Goal: Task Accomplishment & Management: Complete application form

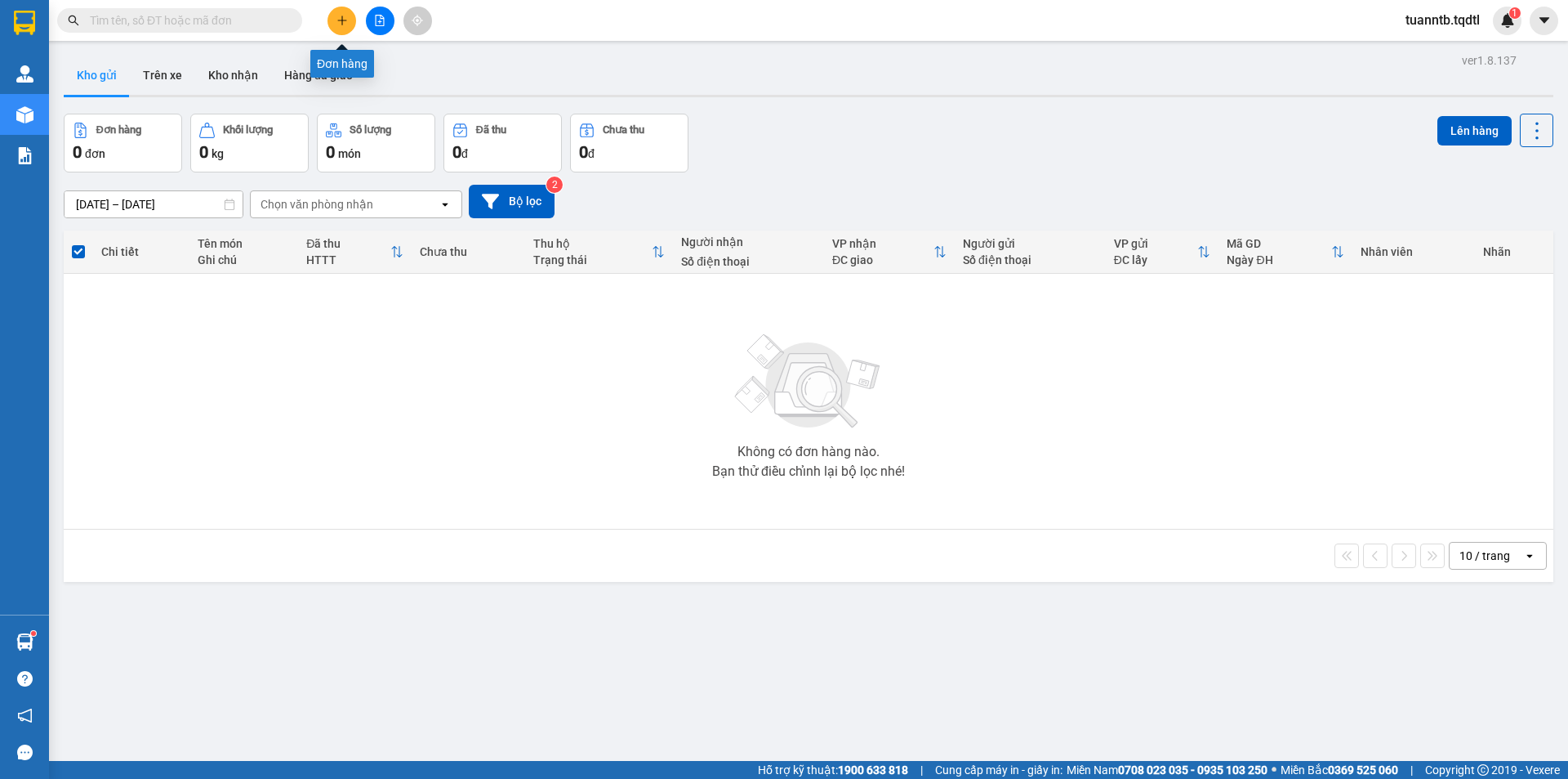
click at [345, 23] on icon "plus" at bounding box center [343, 21] width 11 height 11
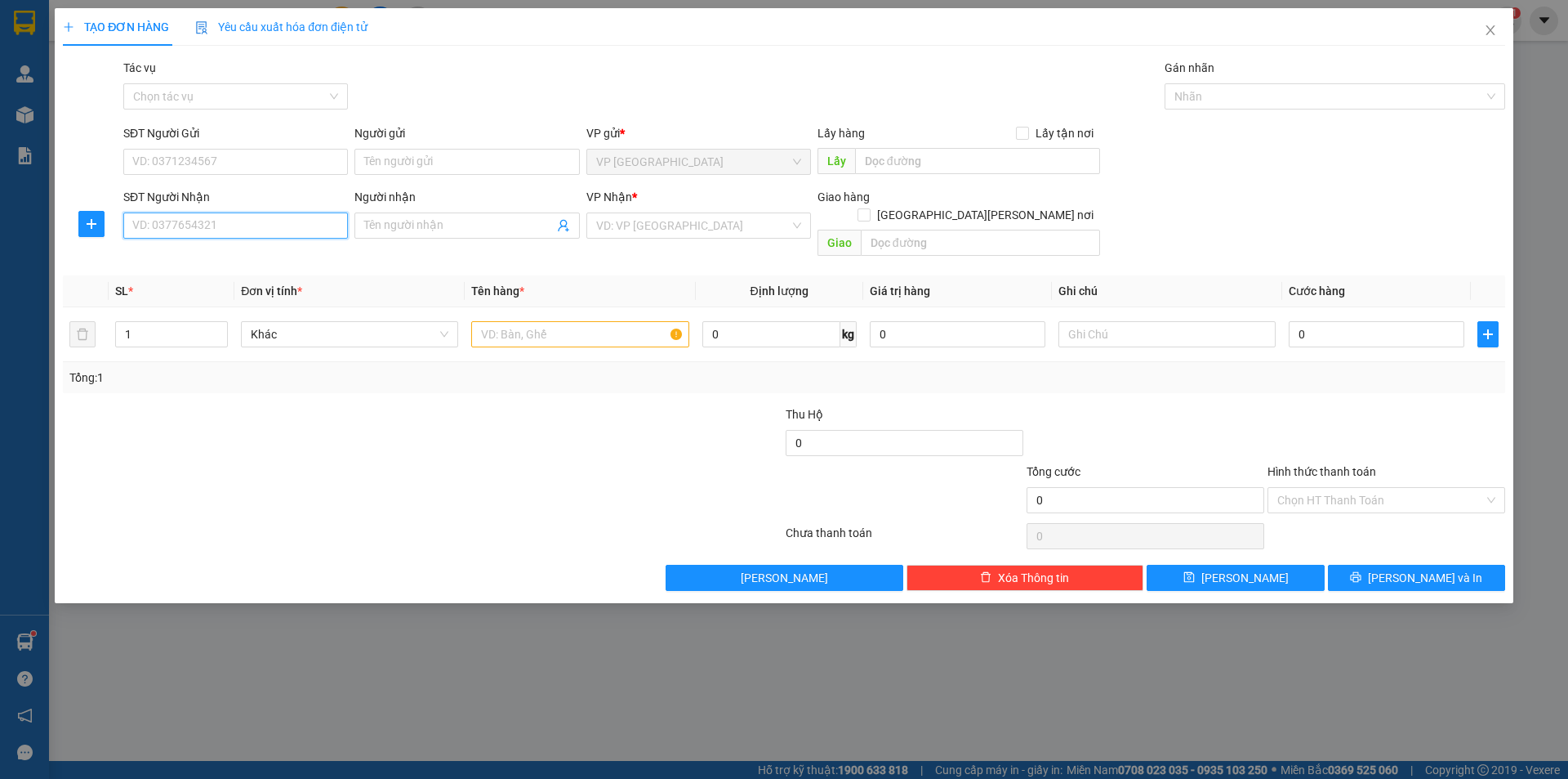
click at [317, 230] on input "SĐT Người Nhận" at bounding box center [235, 225] width 224 height 26
type input "0977000047"
click at [644, 229] on input "search" at bounding box center [693, 225] width 193 height 24
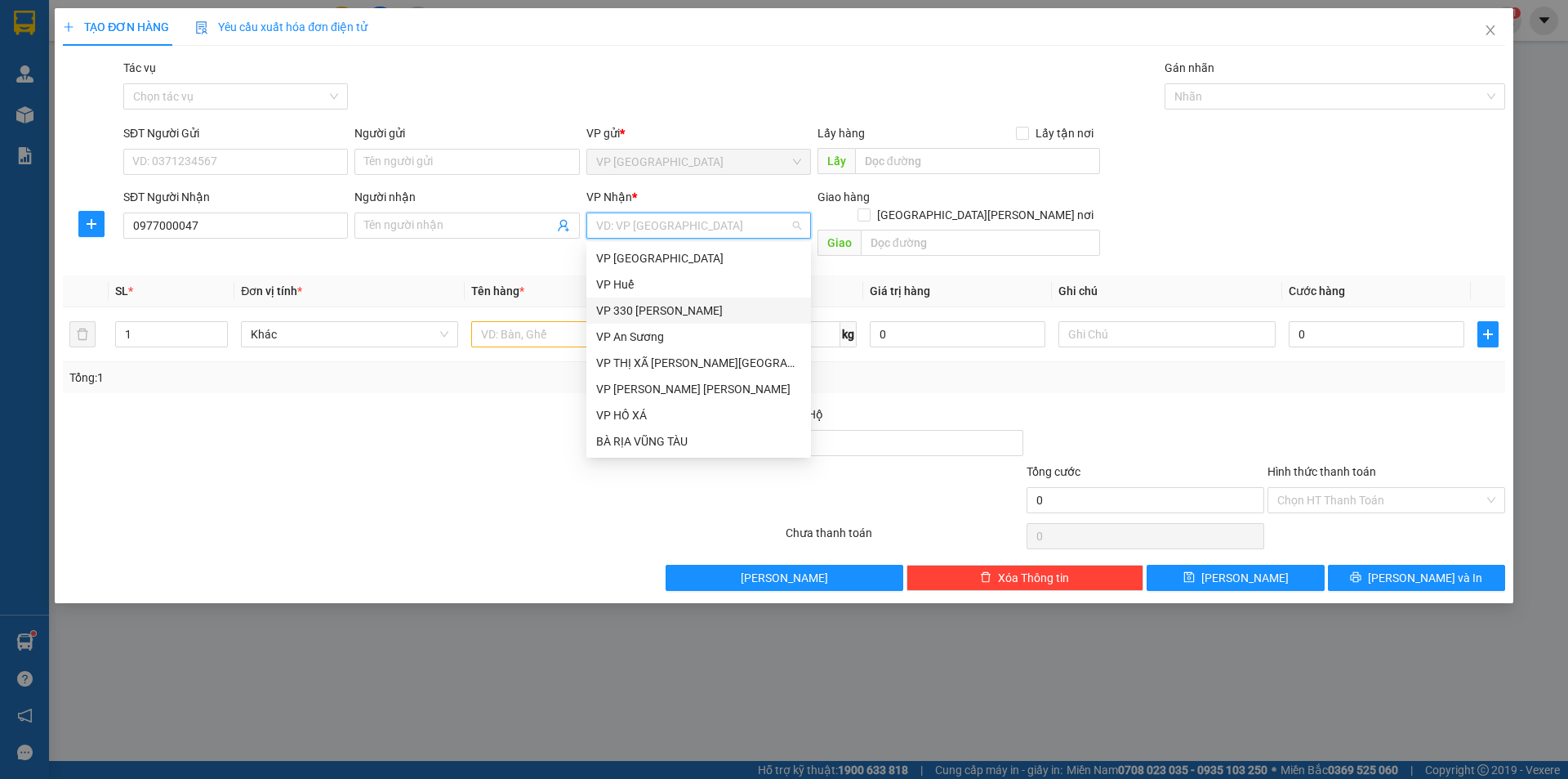
click at [438, 250] on div "Transit Pickup Surcharge Ids Transit Deliver Surcharge Ids Transit Deliver Surc…" at bounding box center [784, 325] width 1442 height 532
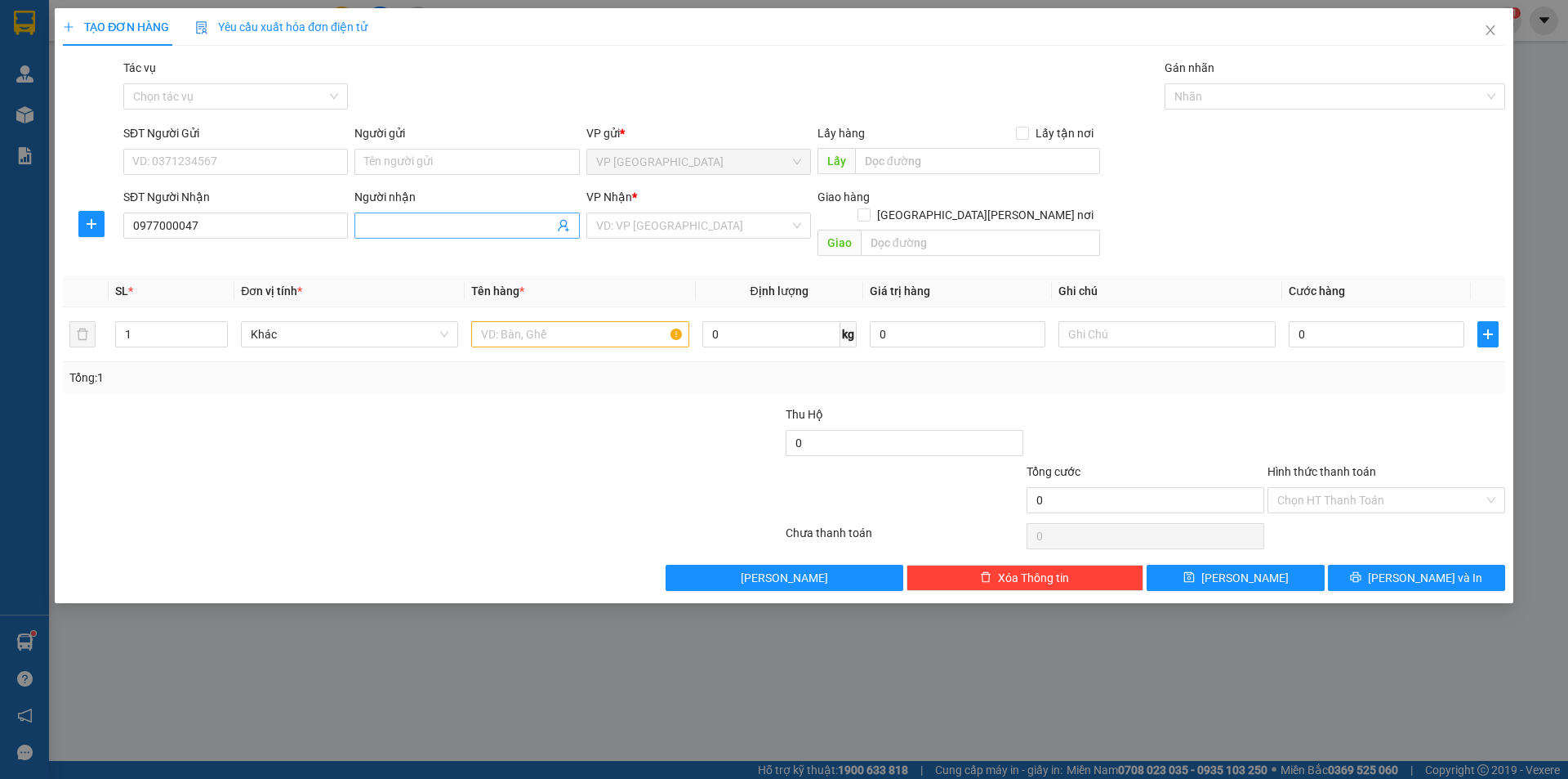
click at [457, 216] on span at bounding box center [466, 225] width 224 height 26
type input "A.Đông"
click at [206, 322] on input "1" at bounding box center [172, 334] width 111 height 24
type input "50"
click at [506, 321] on input "text" at bounding box center [580, 334] width 218 height 26
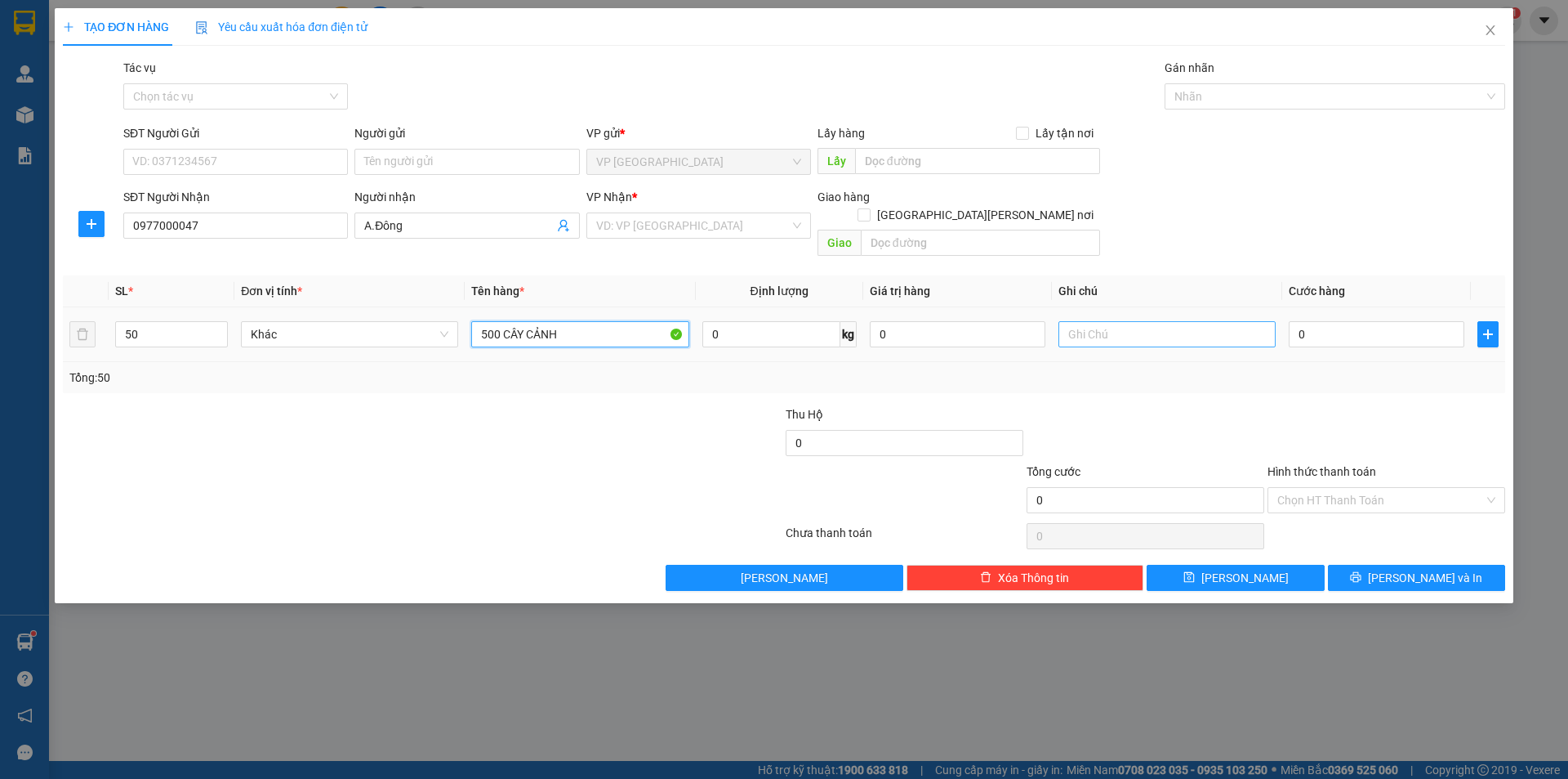
type input "500 CÂY CẢNH"
click at [1156, 321] on input "text" at bounding box center [1167, 334] width 218 height 26
type input "CK 0909 LÚC 16H30 NGÀY 12/8"
click at [1378, 321] on input "0" at bounding box center [1377, 334] width 175 height 26
type input "1"
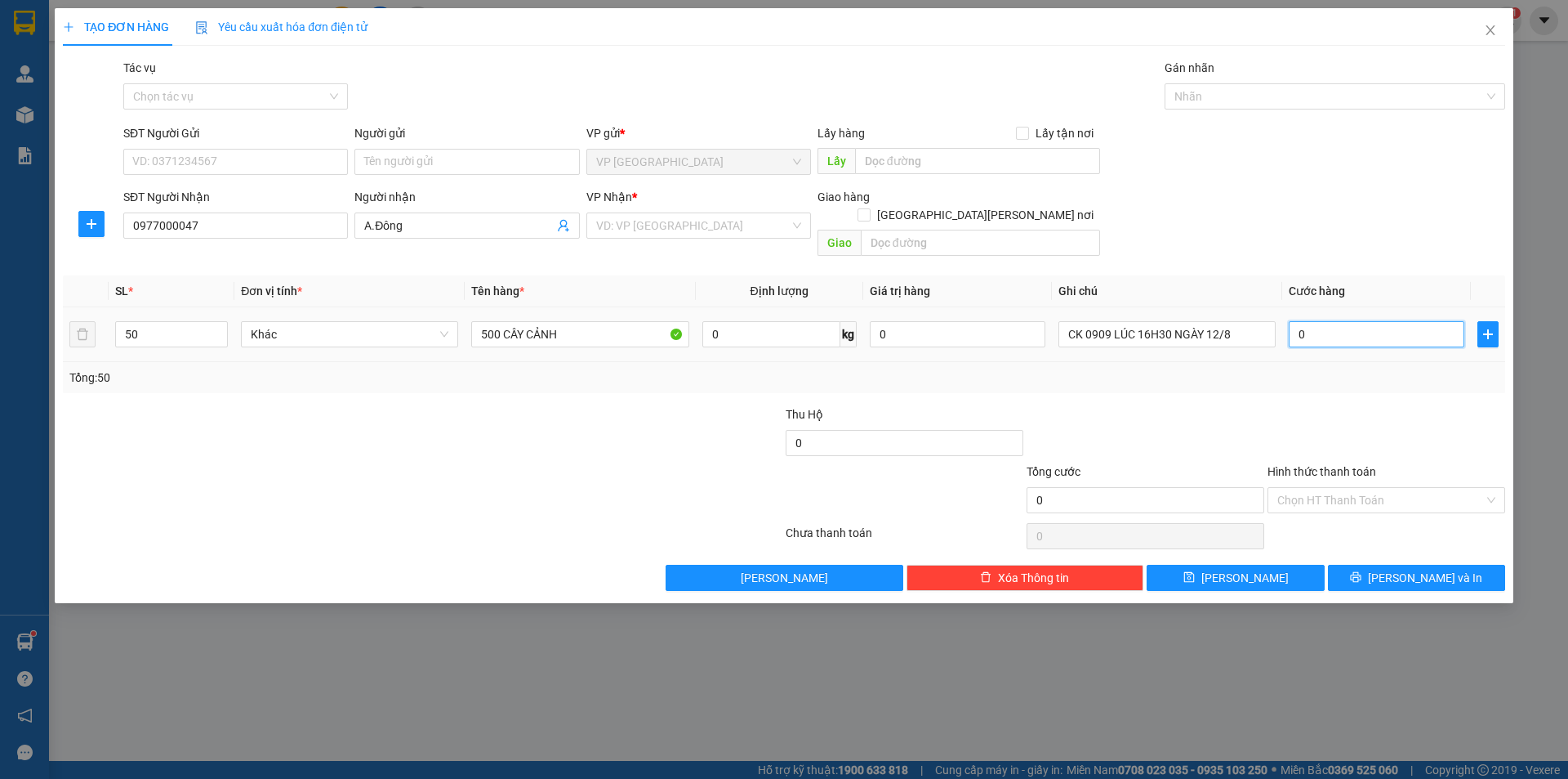
type input "1"
type input "10"
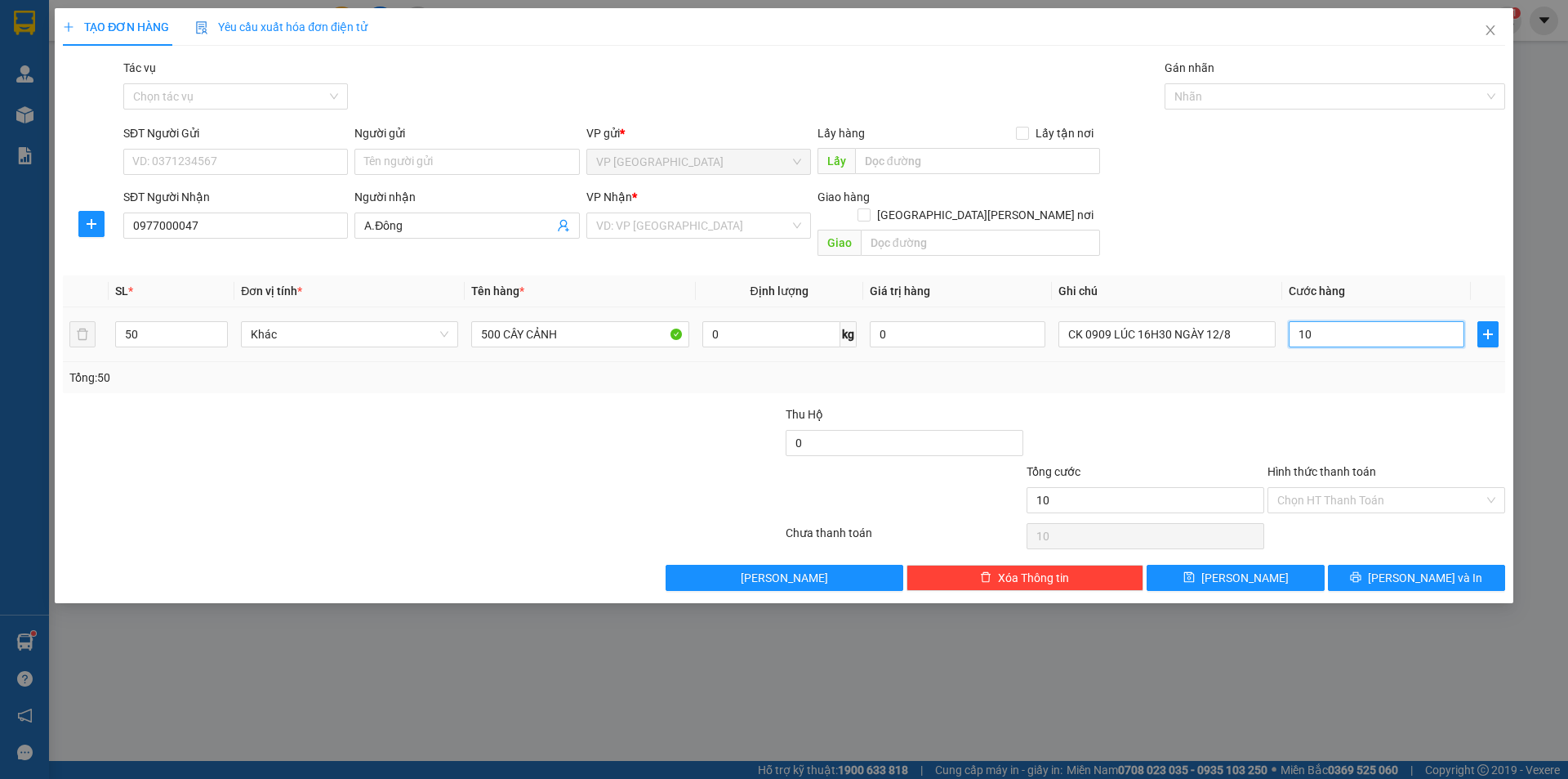
type input "100"
type input "1.000"
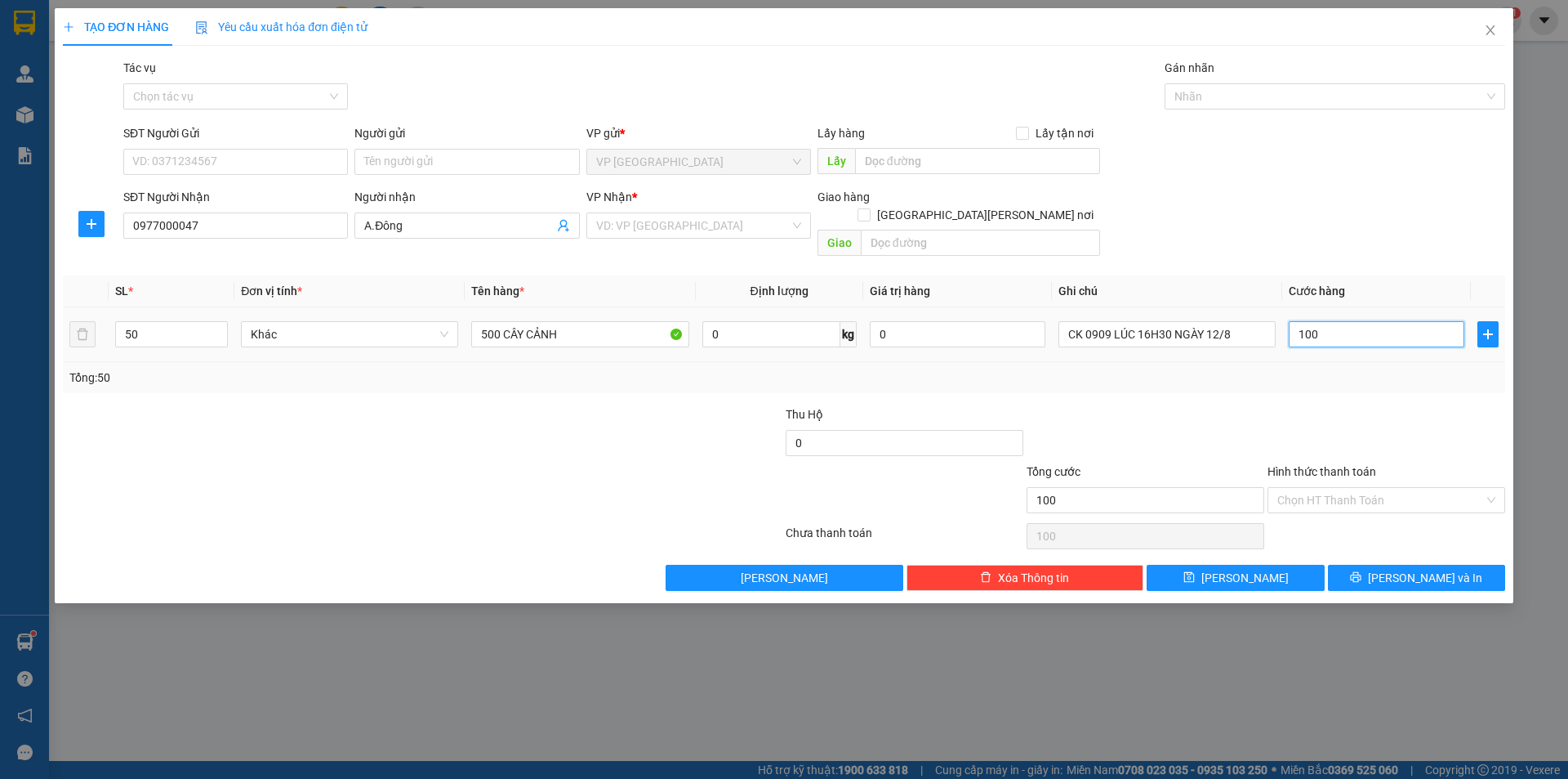
type input "1.000"
type input "10.000"
type input "100.000"
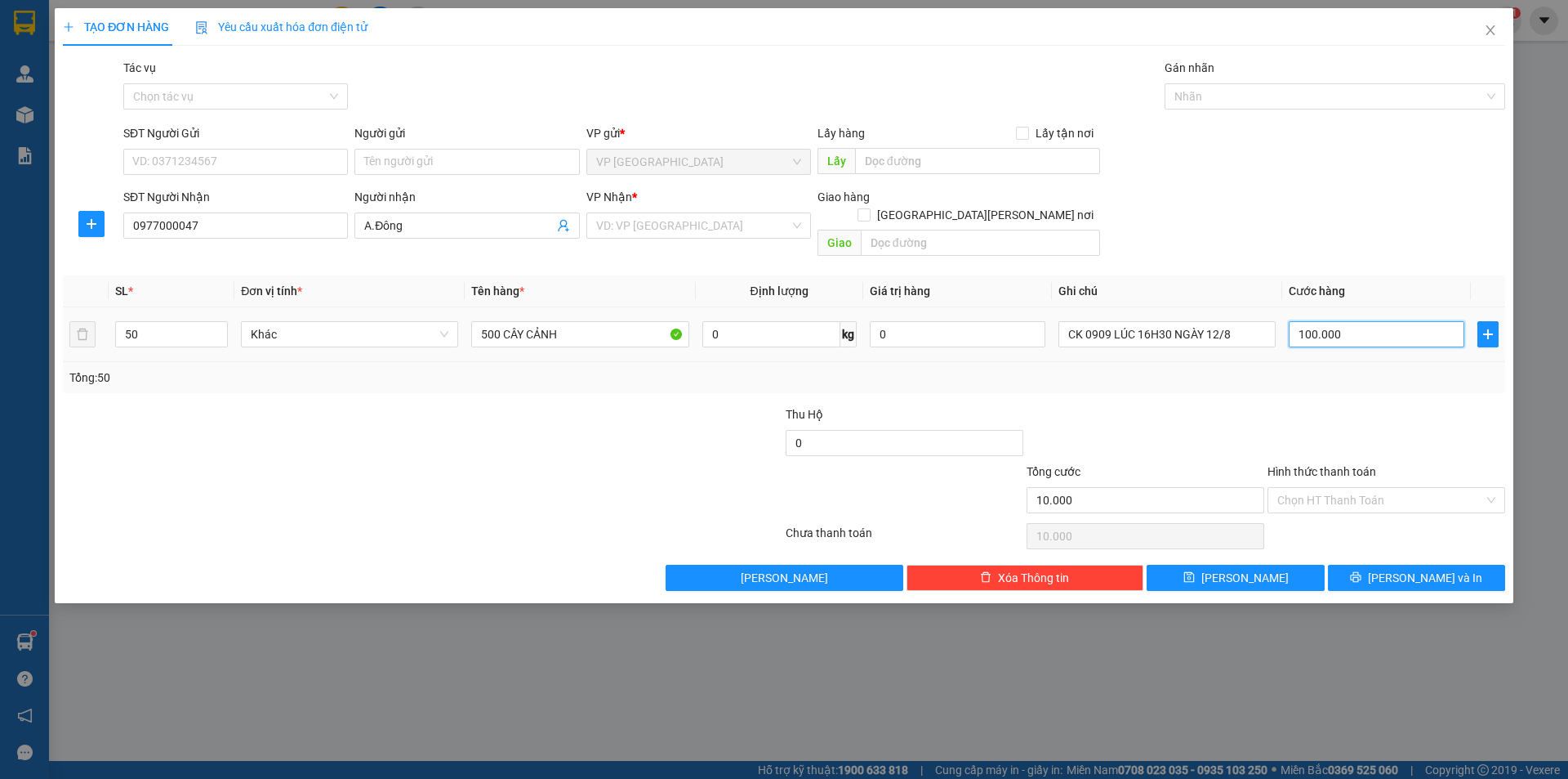
type input "100.000"
type input "1.000.000"
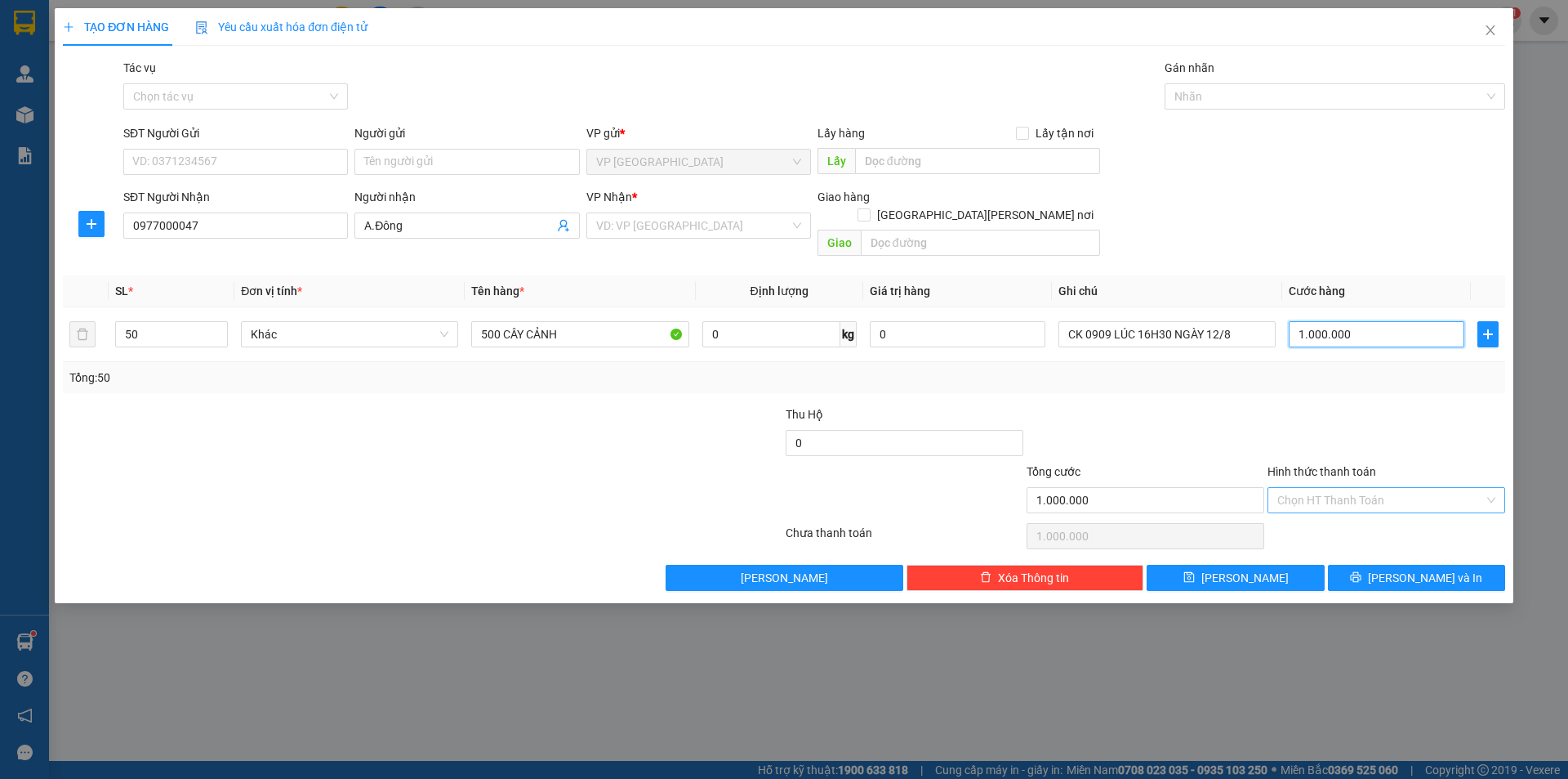
type input "1.000.000"
click at [1301, 488] on input "Hình thức thanh toán" at bounding box center [1381, 500] width 206 height 24
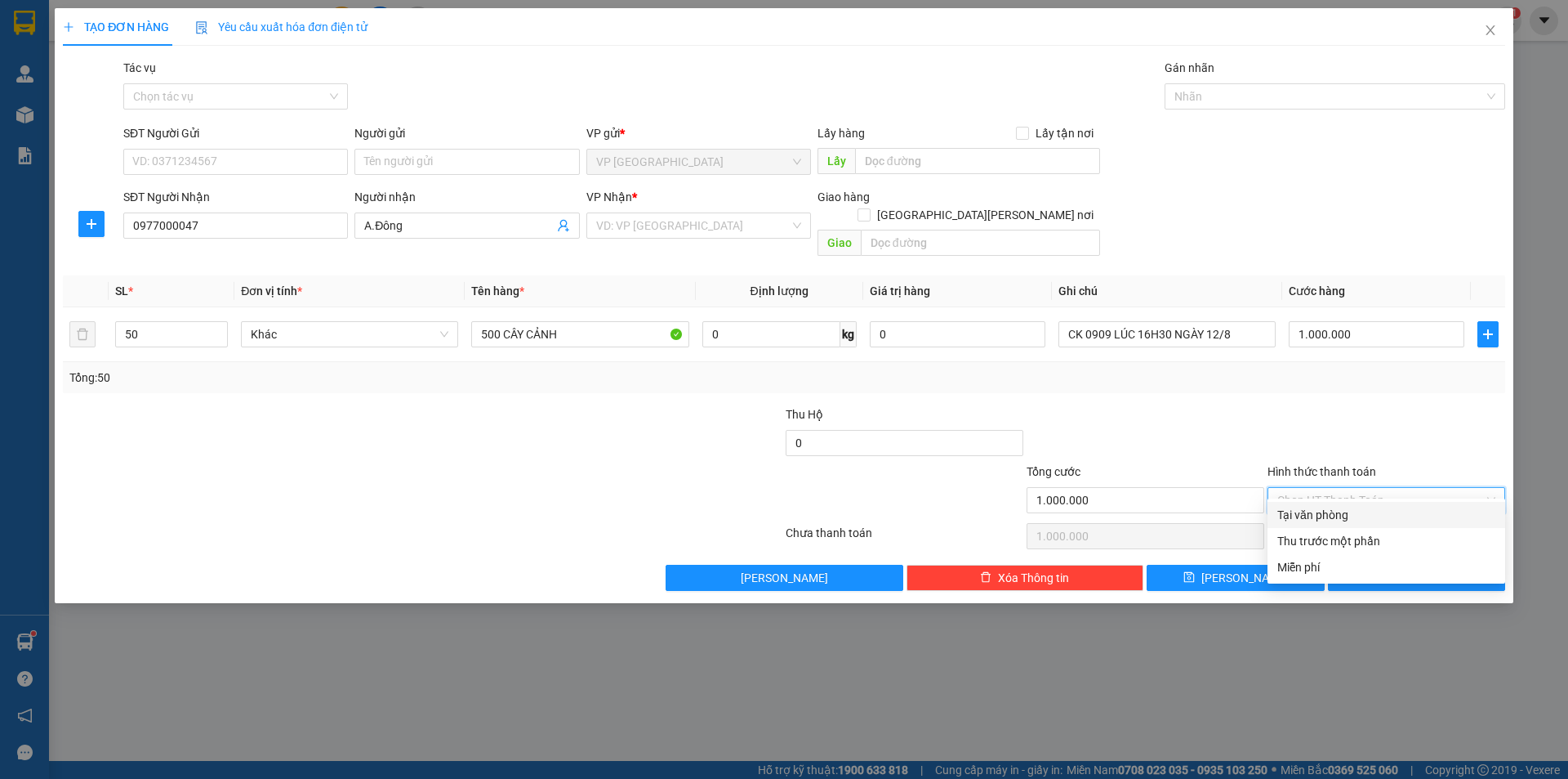
click at [1302, 527] on div "Tại văn phòng" at bounding box center [1386, 515] width 237 height 26
type input "0"
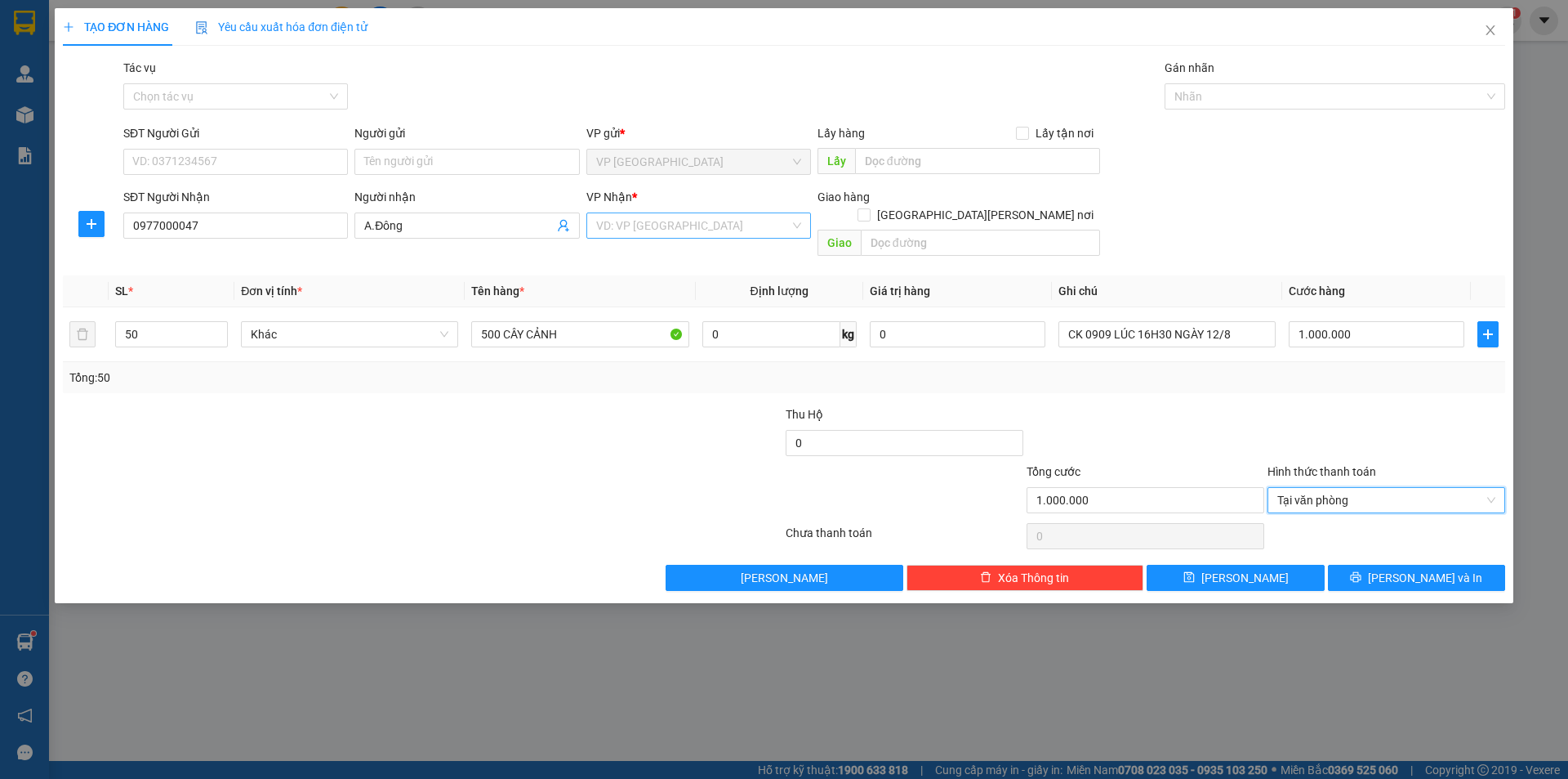
click at [668, 231] on input "search" at bounding box center [693, 225] width 193 height 24
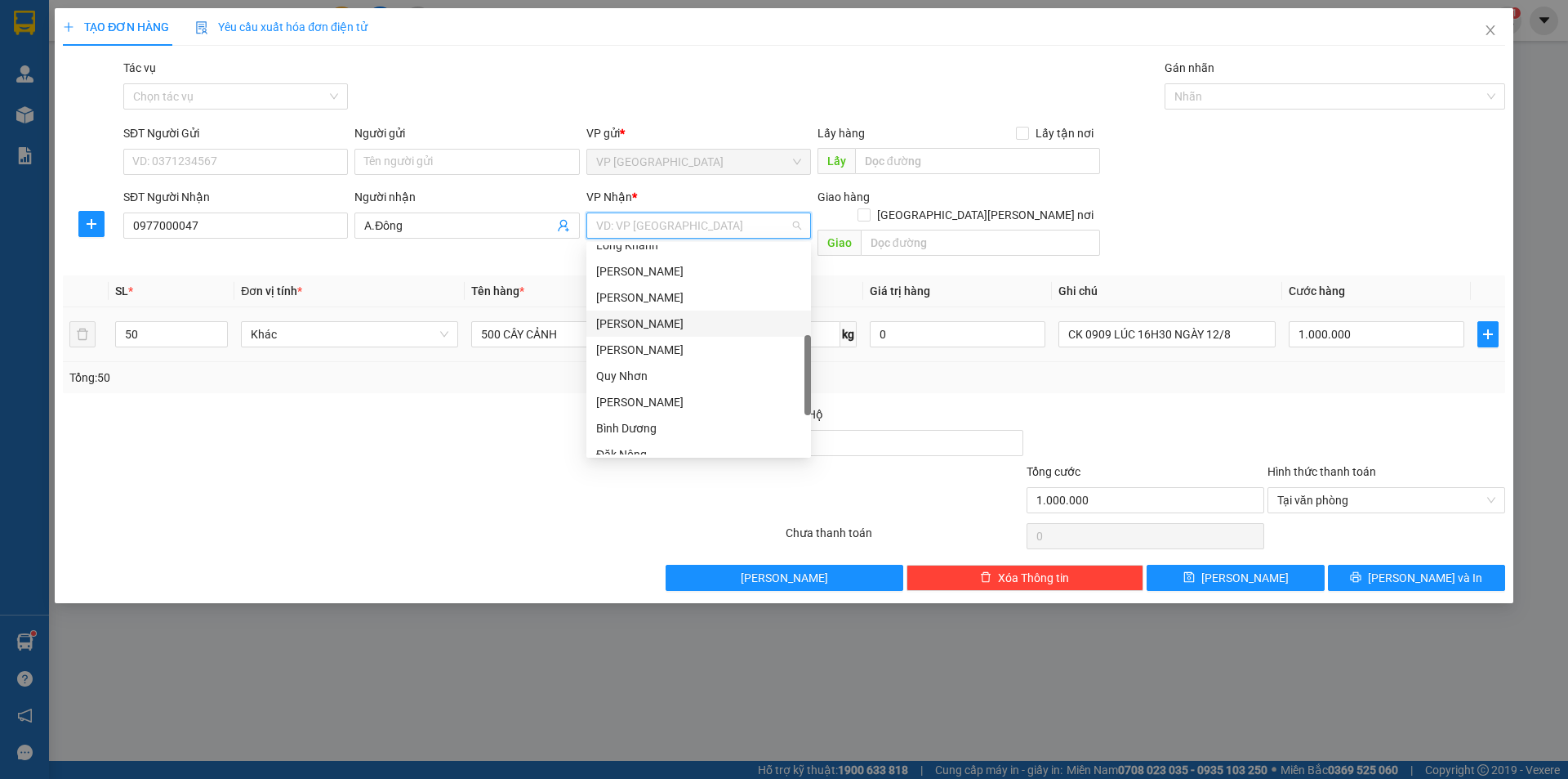
drag, startPoint x: 627, startPoint y: 327, endPoint x: 660, endPoint y: 329, distance: 33.1
click at [640, 323] on div "[PERSON_NAME]" at bounding box center [698, 323] width 206 height 18
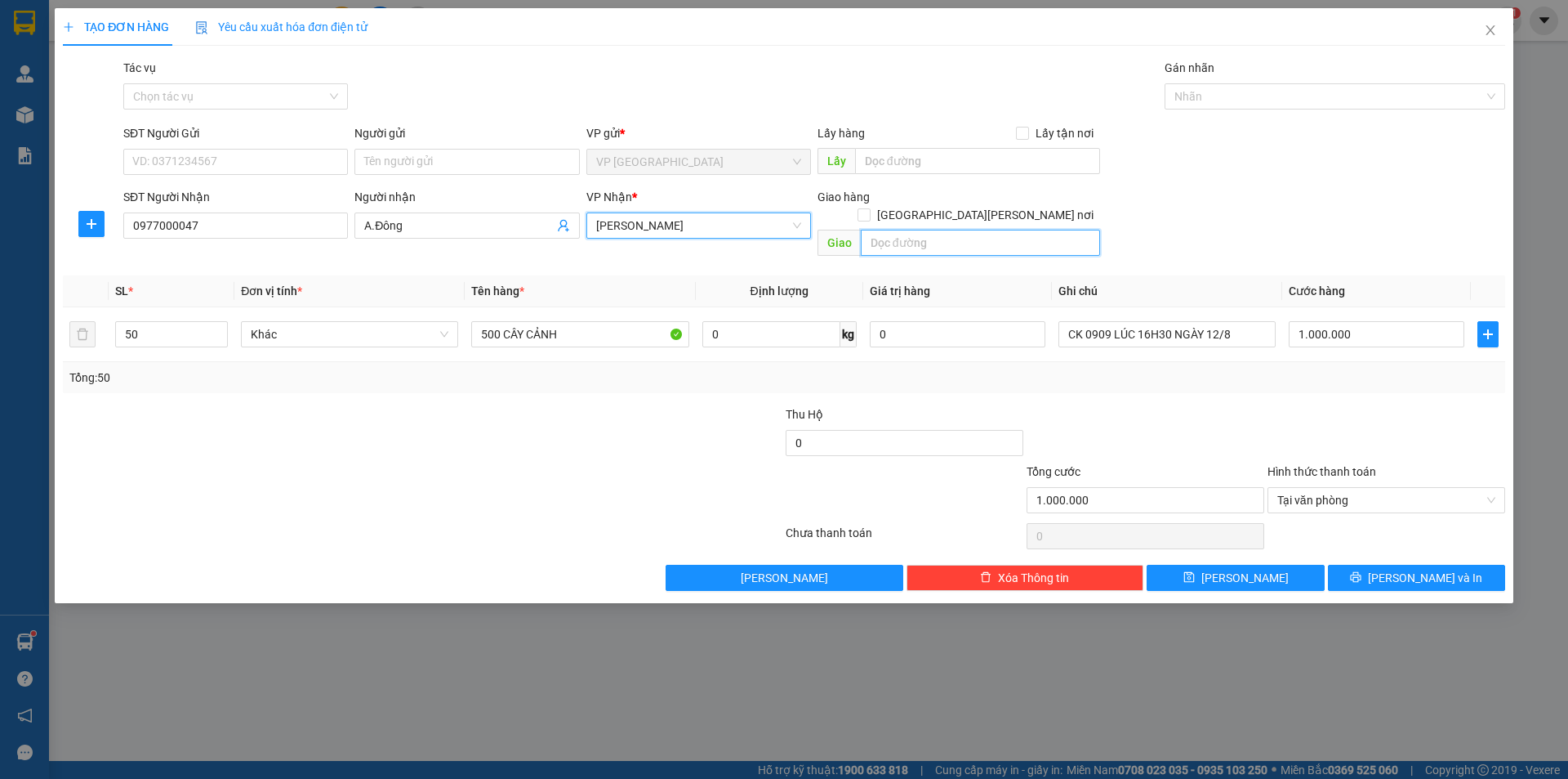
click at [922, 230] on input "text" at bounding box center [981, 243] width 239 height 26
type input "N"
click at [939, 230] on input "BẾN XE NING HOÀ" at bounding box center [981, 243] width 239 height 26
type input "BẾN XE [PERSON_NAME]"
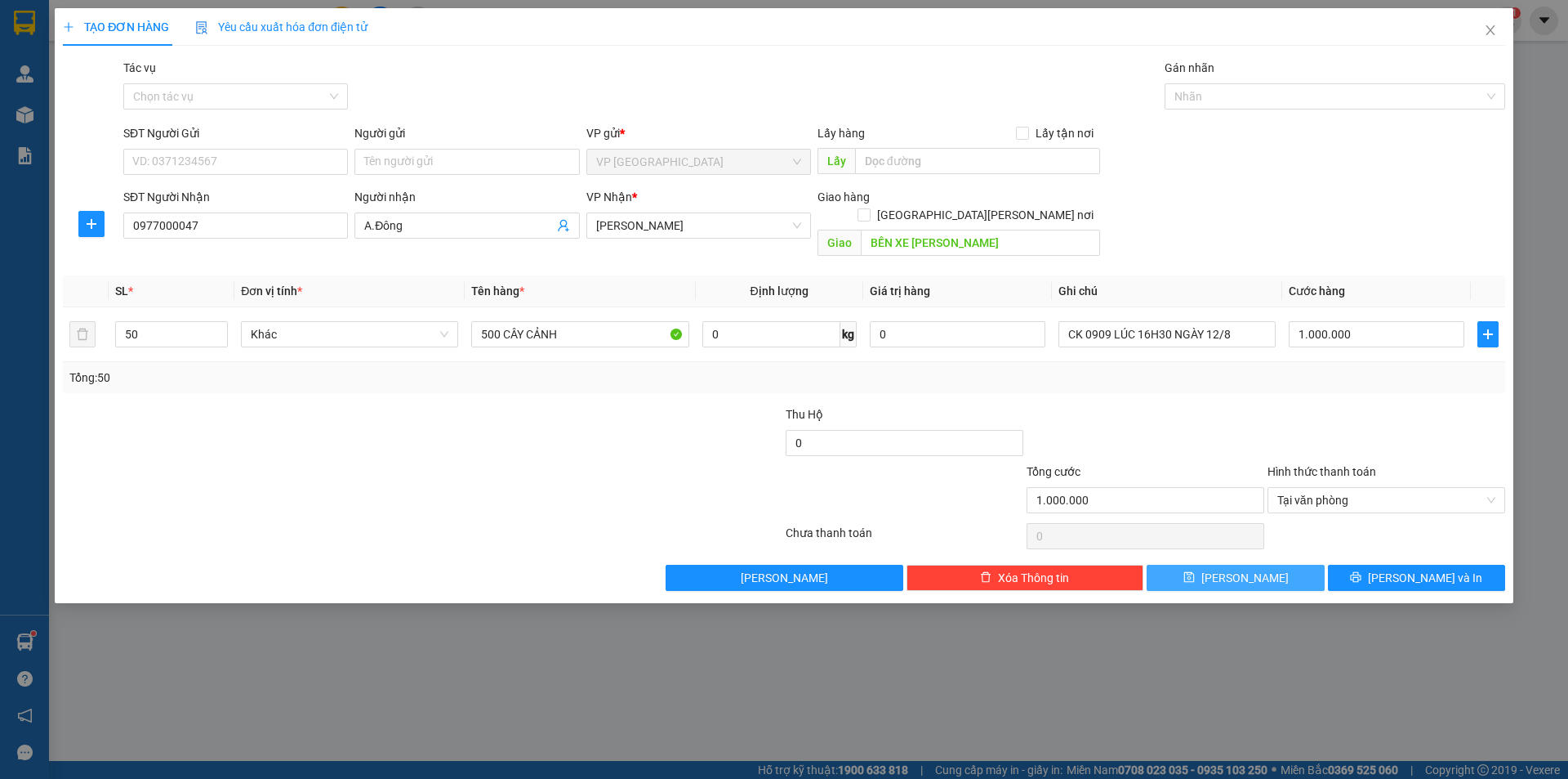
drag, startPoint x: 1295, startPoint y: 552, endPoint x: 1428, endPoint y: 221, distance: 356.7
click at [1297, 565] on button "[PERSON_NAME]" at bounding box center [1235, 578] width 177 height 26
type input "1"
type input "0"
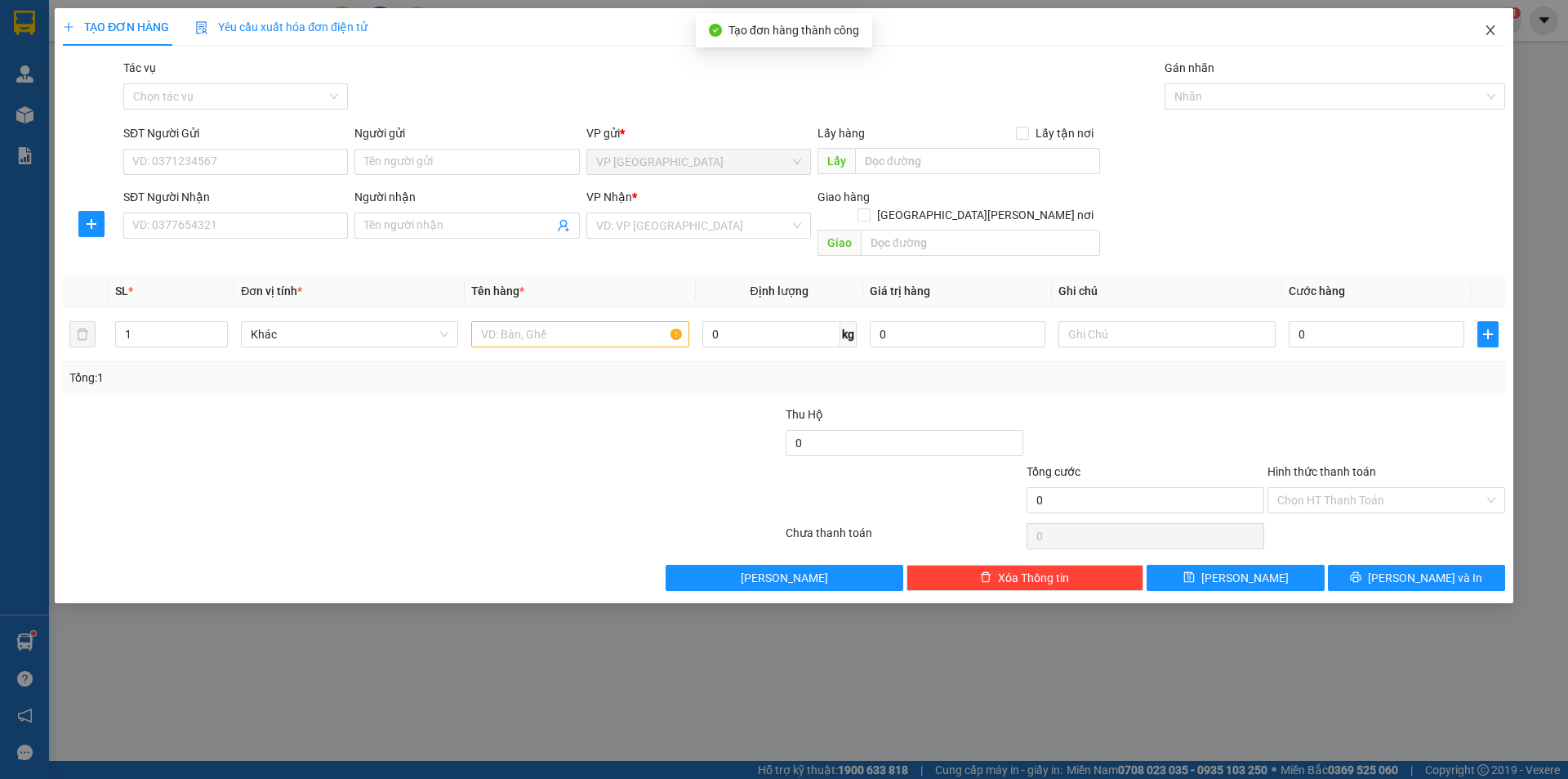
click at [1488, 33] on icon "close" at bounding box center [1491, 30] width 13 height 13
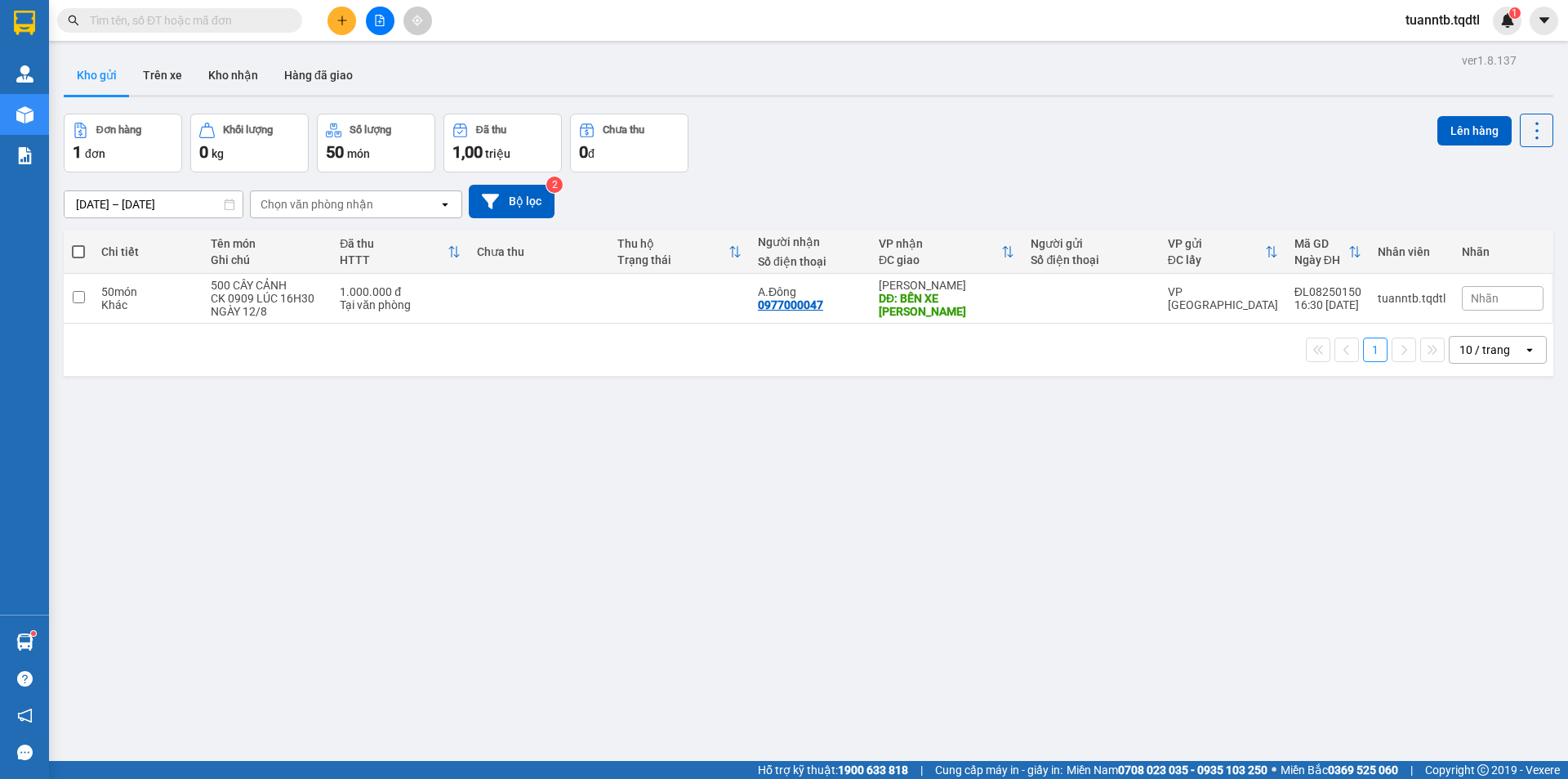
click at [75, 250] on span at bounding box center [79, 252] width 13 height 13
click at [79, 243] on input "checkbox" at bounding box center [79, 243] width 0 height 0
checkbox input "true"
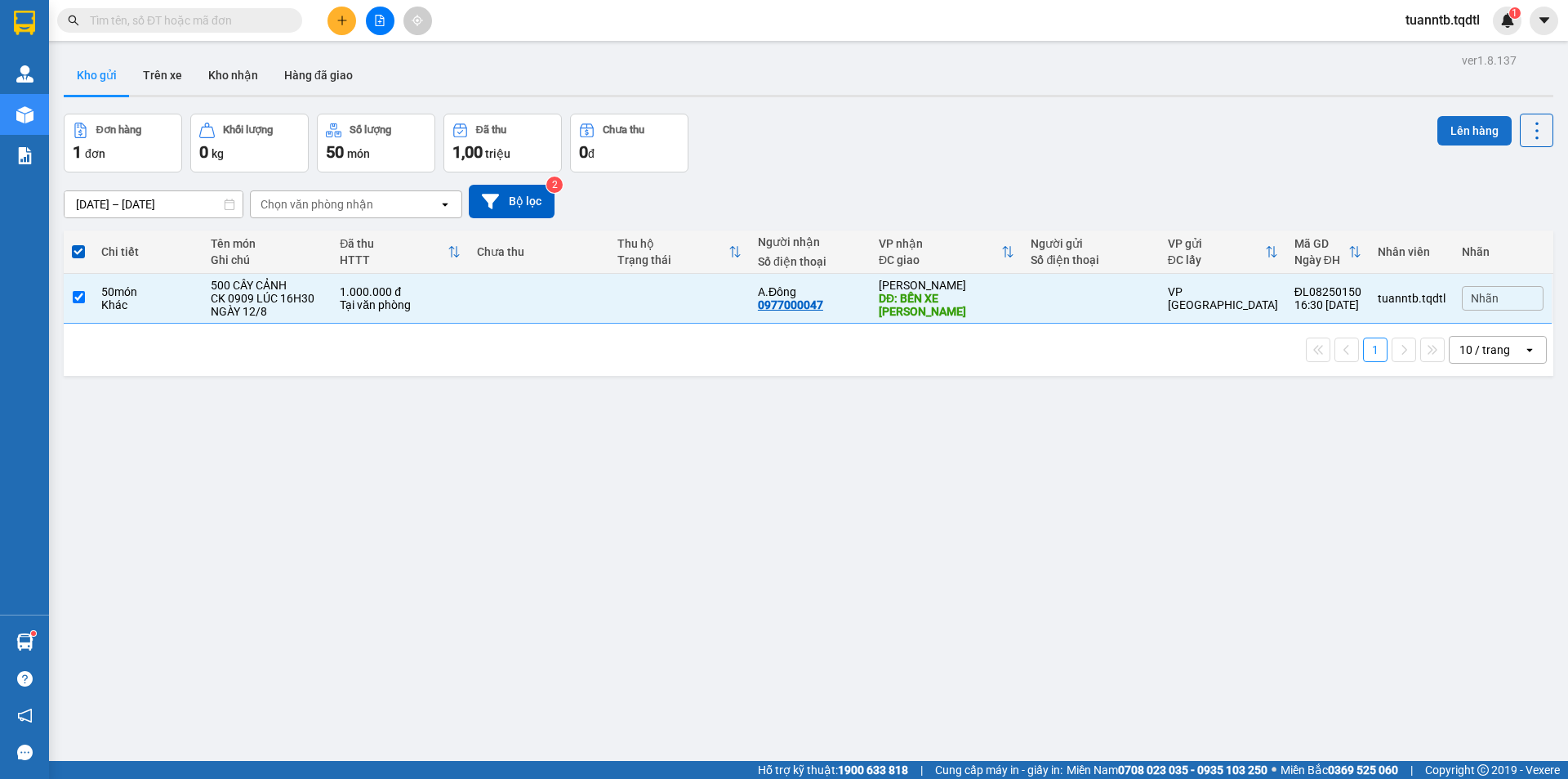
click at [1456, 130] on button "Lên hàng" at bounding box center [1474, 130] width 74 height 29
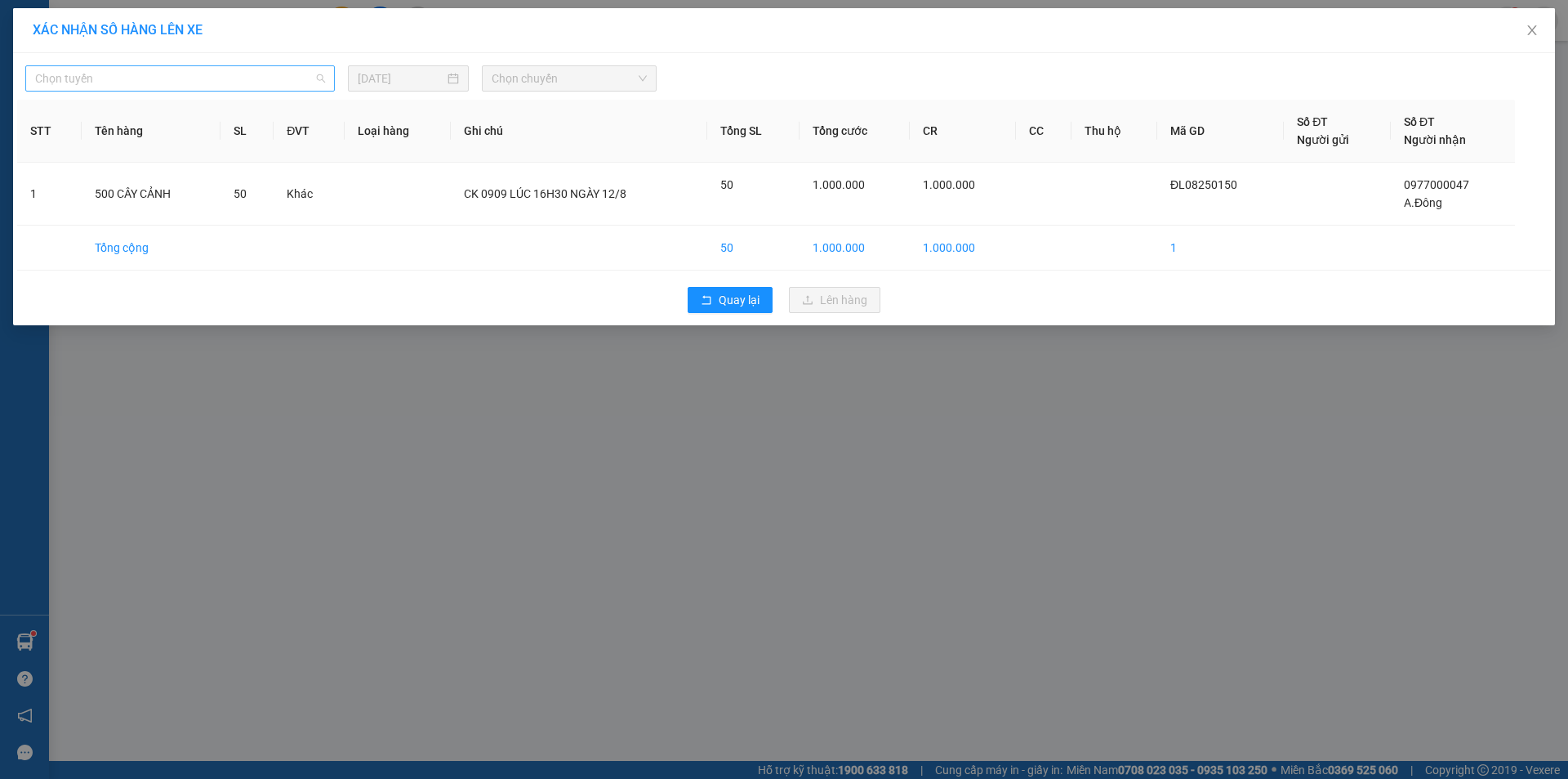
click at [154, 81] on span "Chọn tuyến" at bounding box center [179, 79] width 290 height 24
type input "DA"
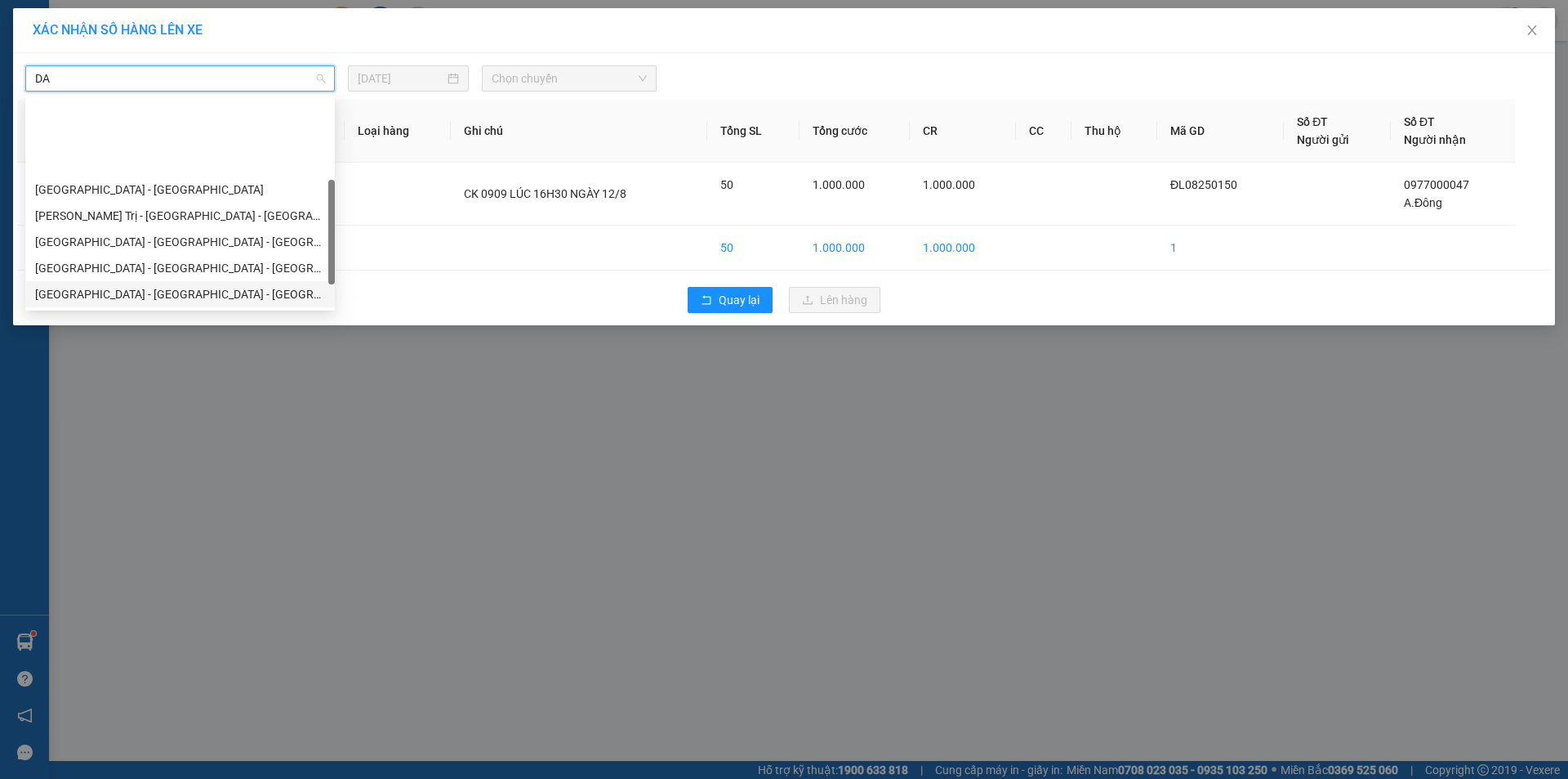
scroll to position [104, 0]
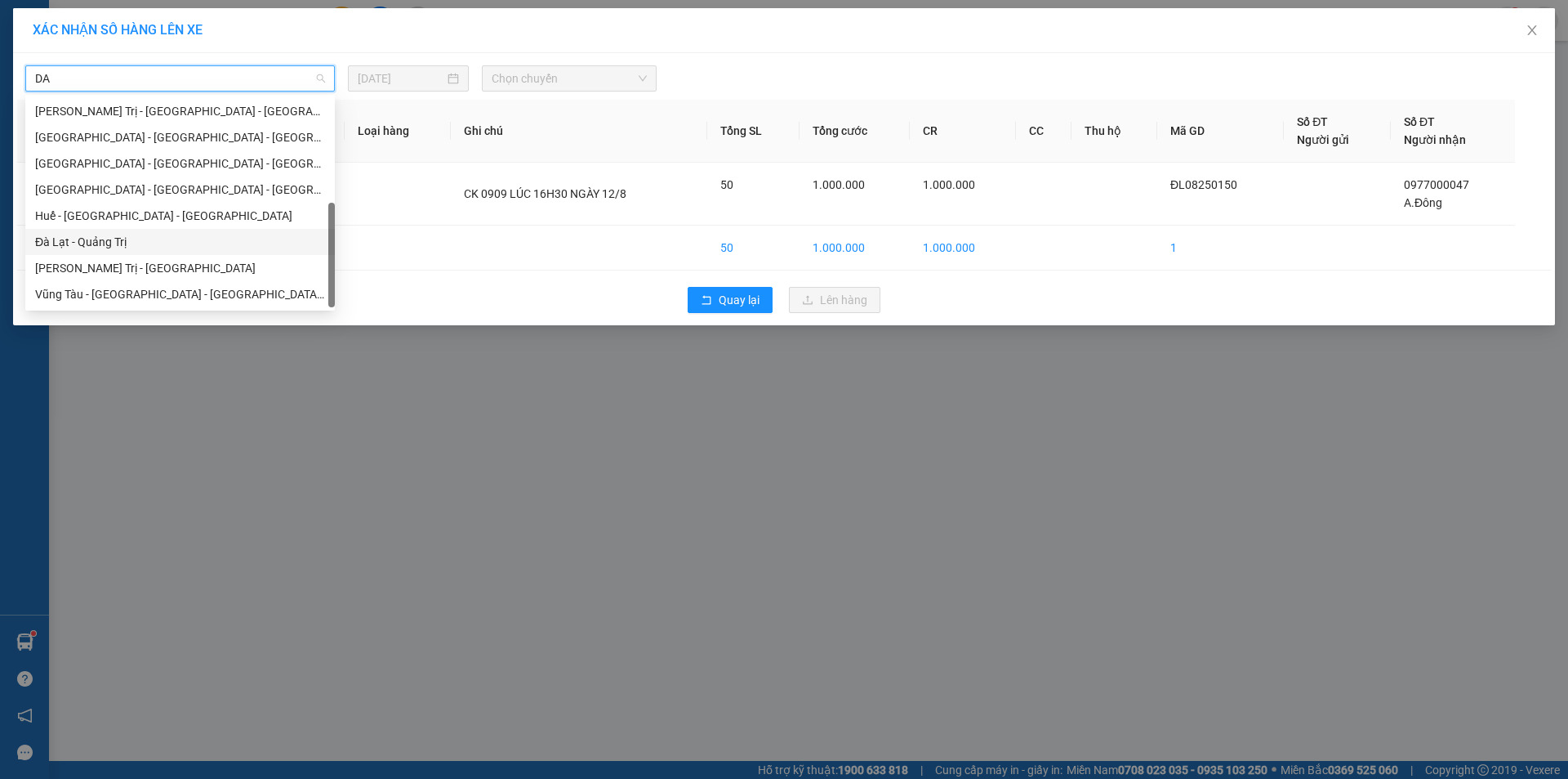
drag, startPoint x: 137, startPoint y: 235, endPoint x: 565, endPoint y: 131, distance: 440.5
click at [142, 233] on div "Đà Lạt - Quảng Trị" at bounding box center [179, 241] width 290 height 18
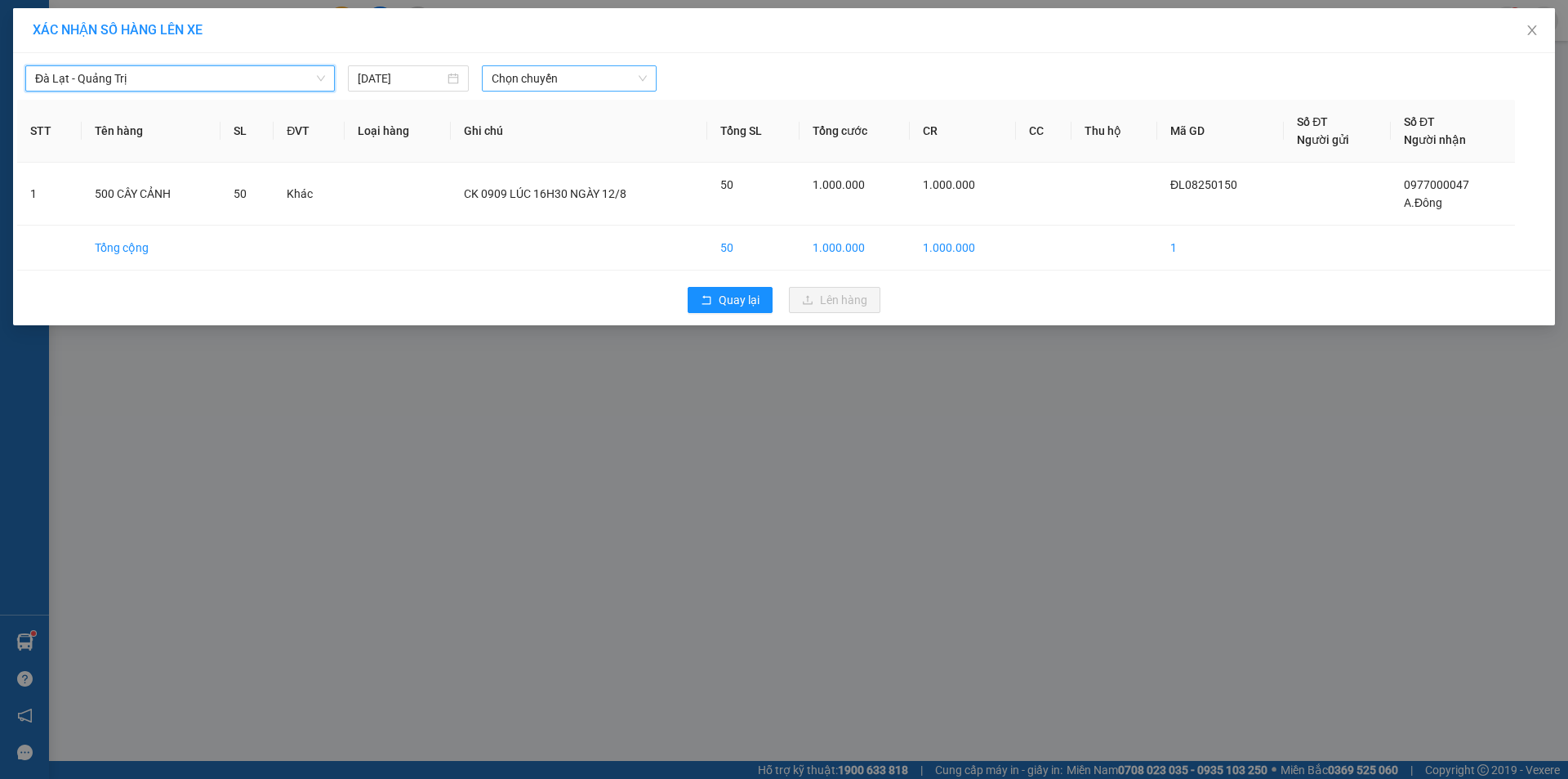
click at [596, 73] on span "Chọn chuyến" at bounding box center [569, 79] width 155 height 24
click at [287, 74] on span "Đà Lạt - Quảng Trị" at bounding box center [179, 79] width 290 height 24
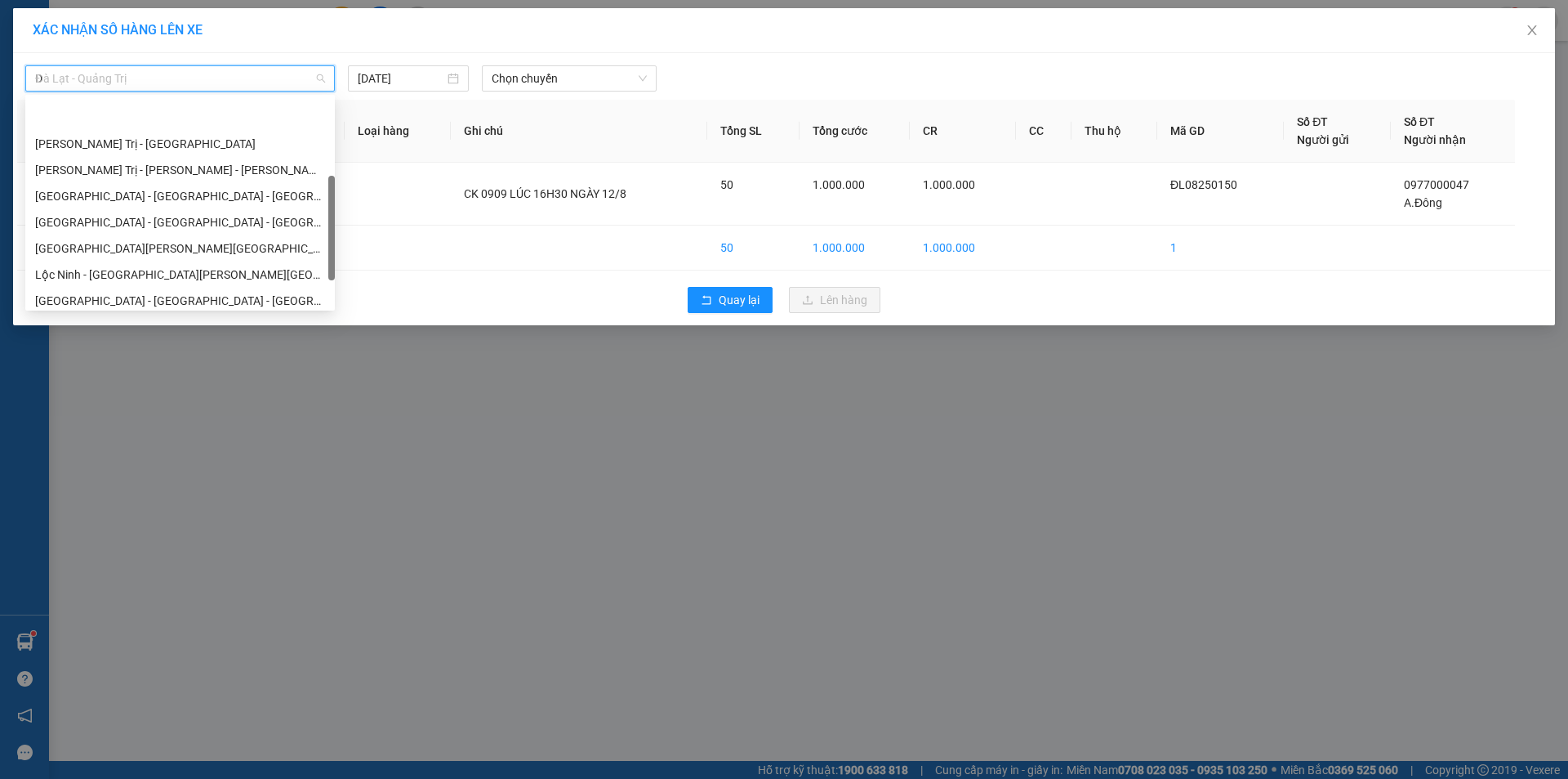
type input "DA"
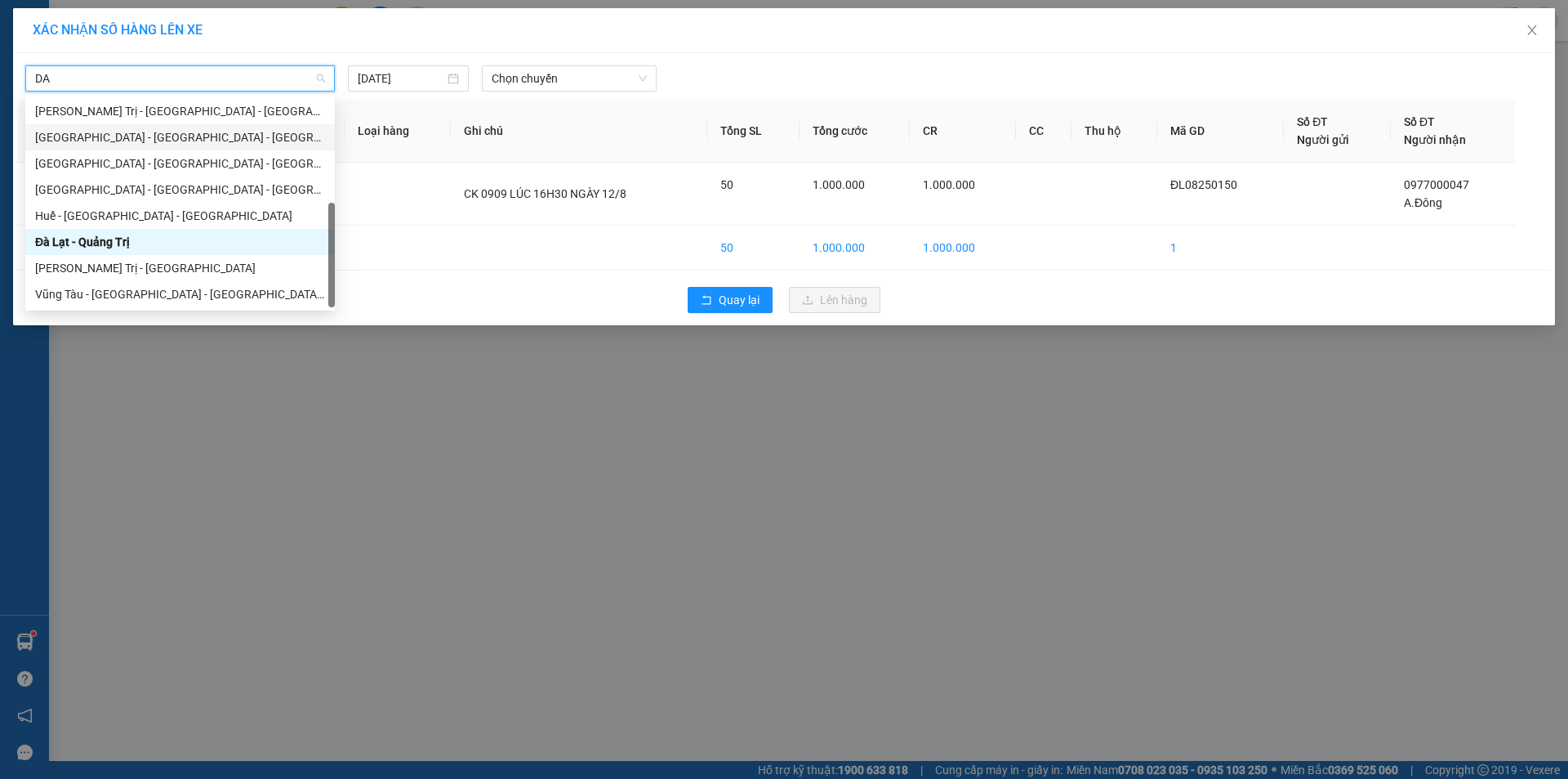
click at [146, 136] on div "[GEOGRAPHIC_DATA] - [GEOGRAPHIC_DATA] - [GEOGRAPHIC_DATA]" at bounding box center [179, 137] width 290 height 18
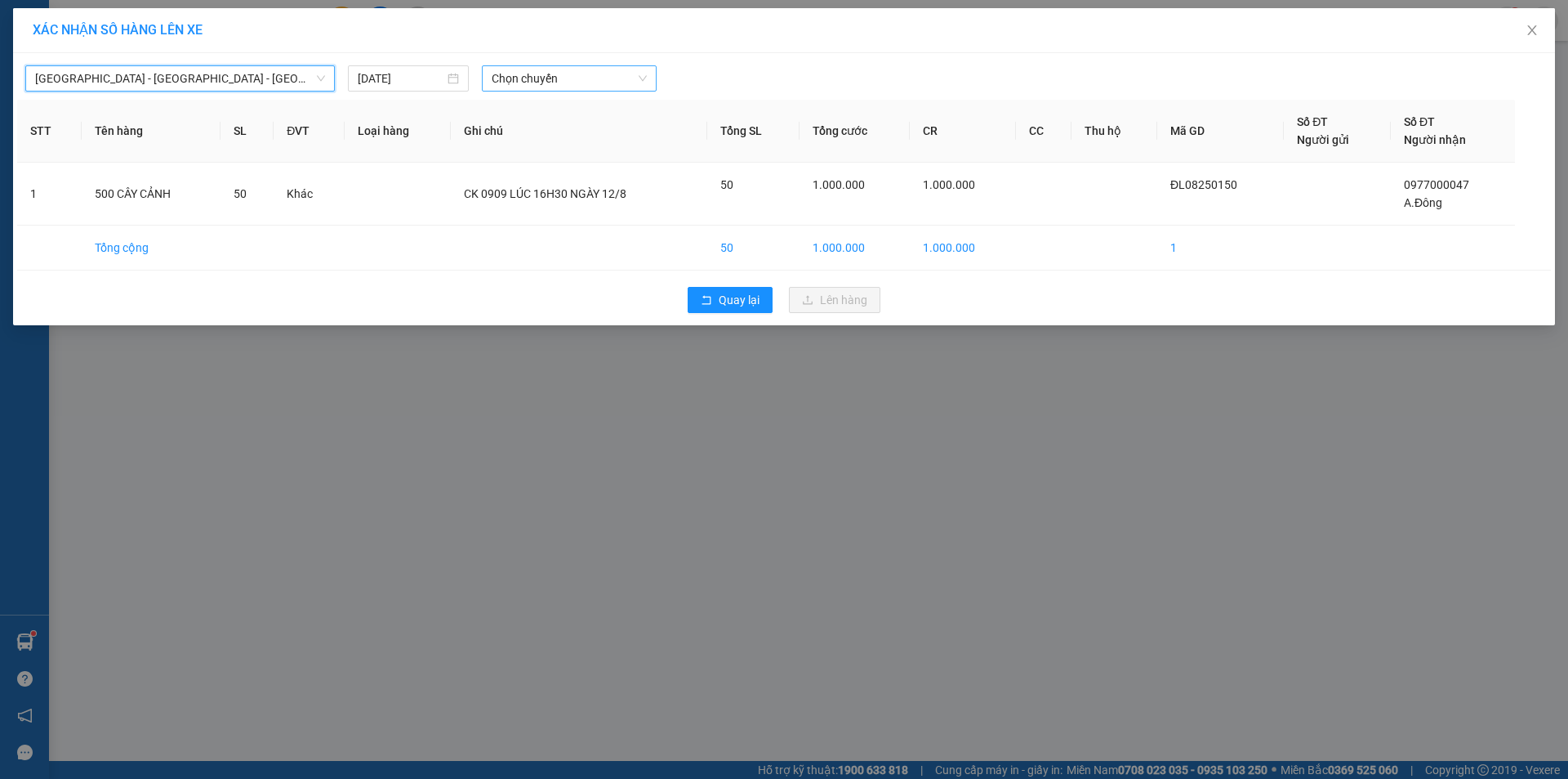
click at [562, 80] on span "Chọn chuyến" at bounding box center [569, 79] width 155 height 24
click at [580, 141] on div "17:10 - 74F-005.50" at bounding box center [556, 137] width 128 height 18
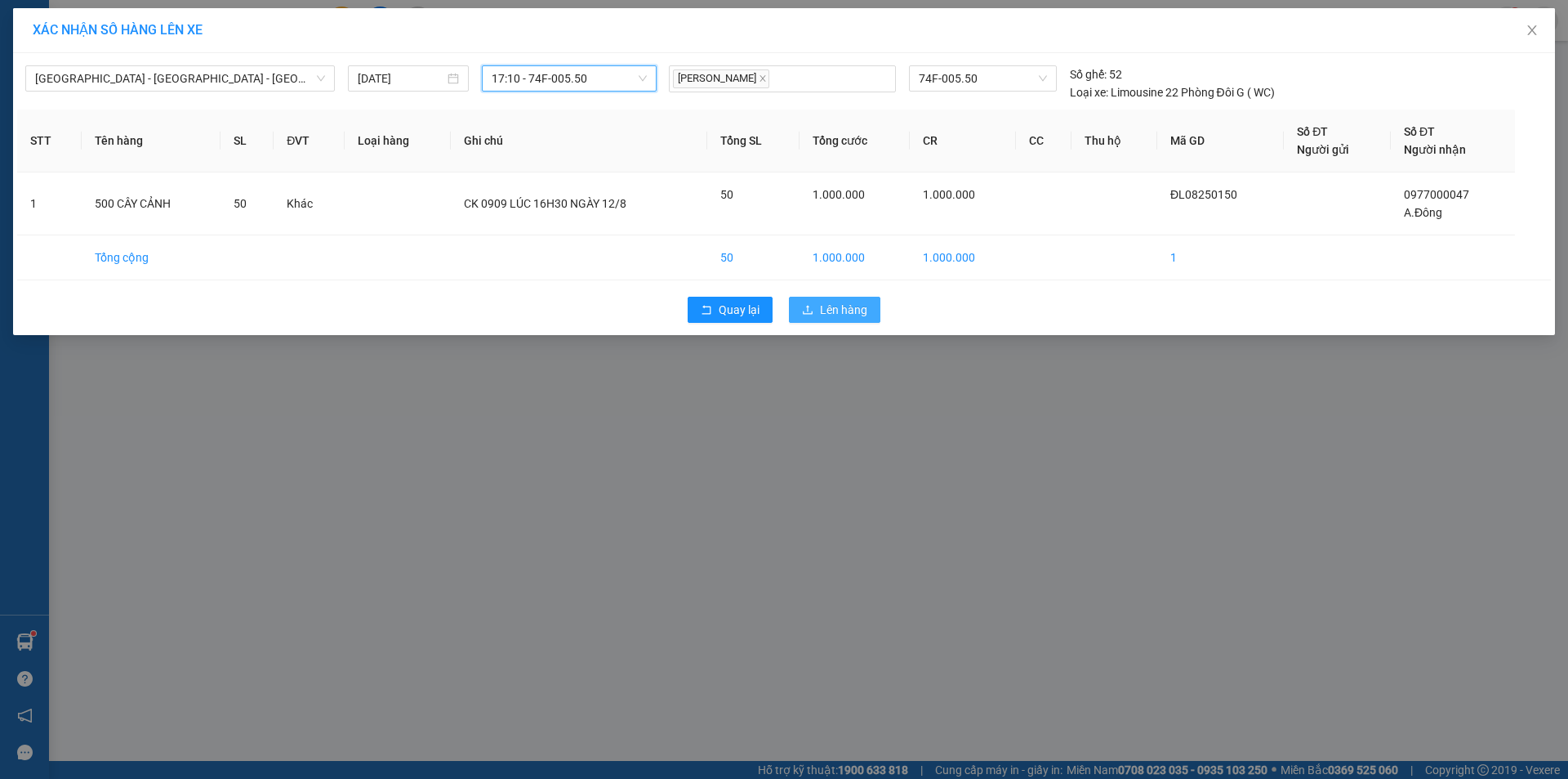
click at [809, 313] on button "Lên hàng" at bounding box center [834, 310] width 91 height 26
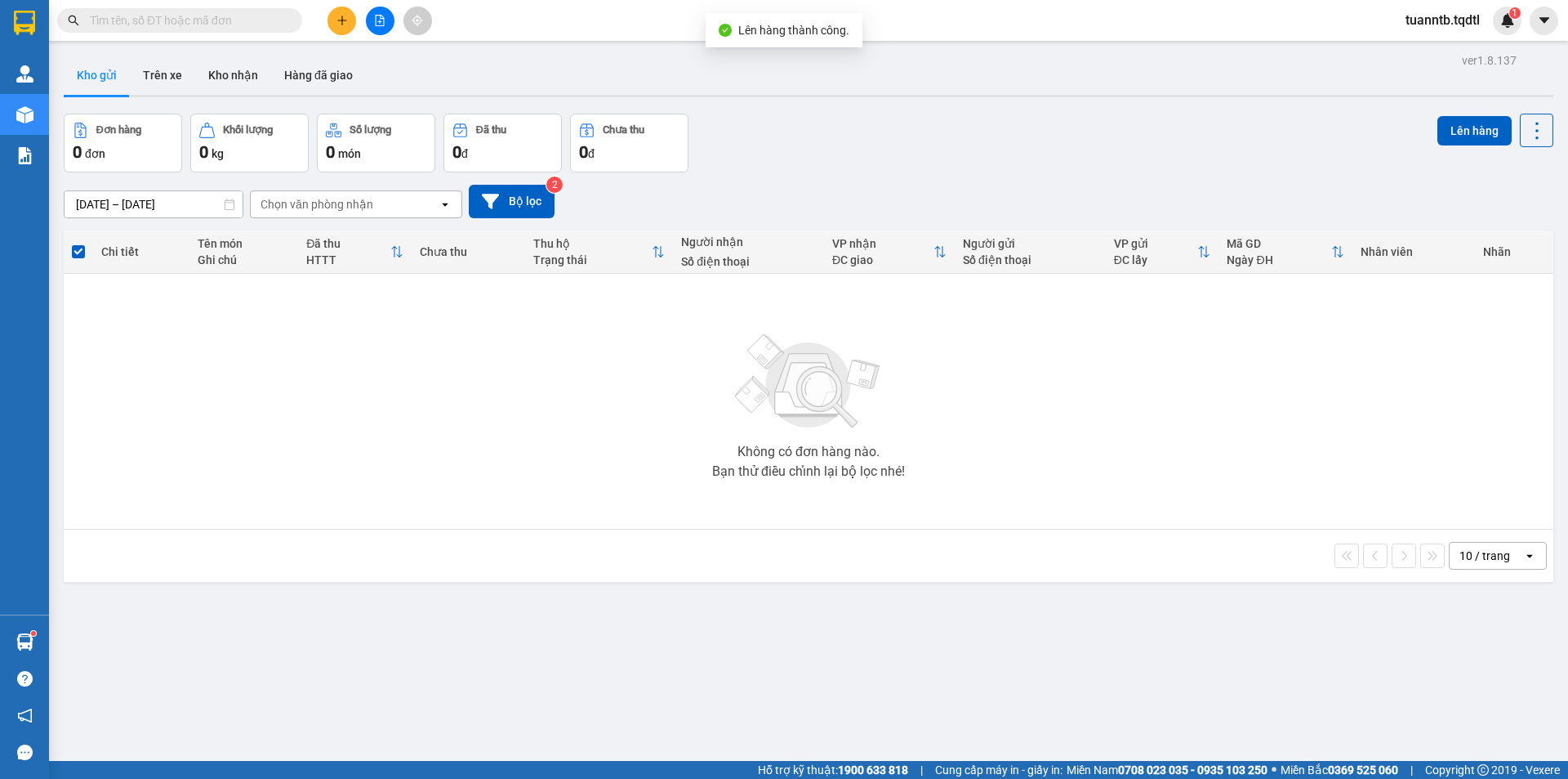
click at [389, 14] on button at bounding box center [380, 21] width 28 height 28
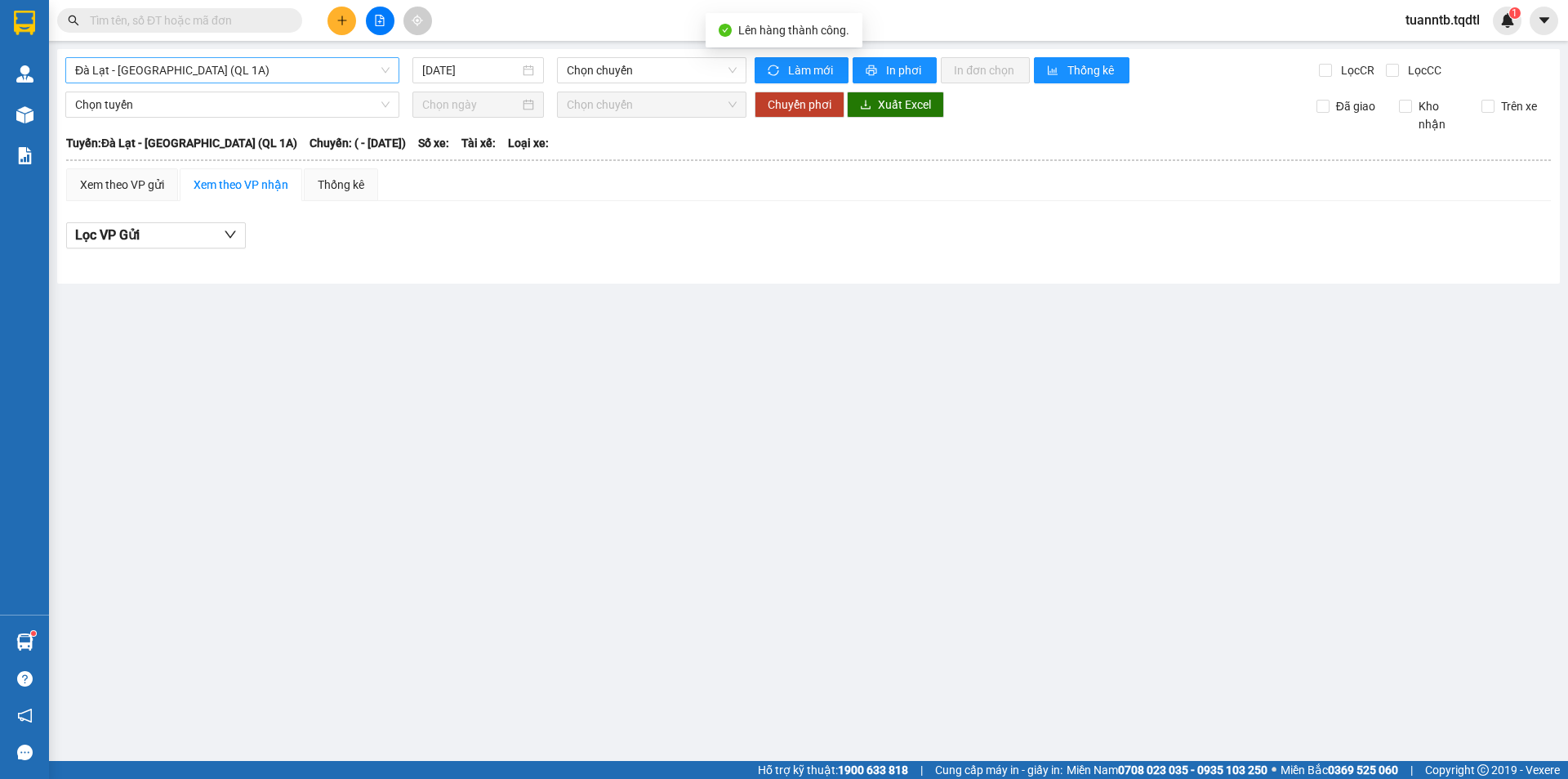
click at [231, 72] on span "Đà Lạt - [GEOGRAPHIC_DATA] (QL 1A)" at bounding box center [232, 70] width 314 height 24
type input "DA"
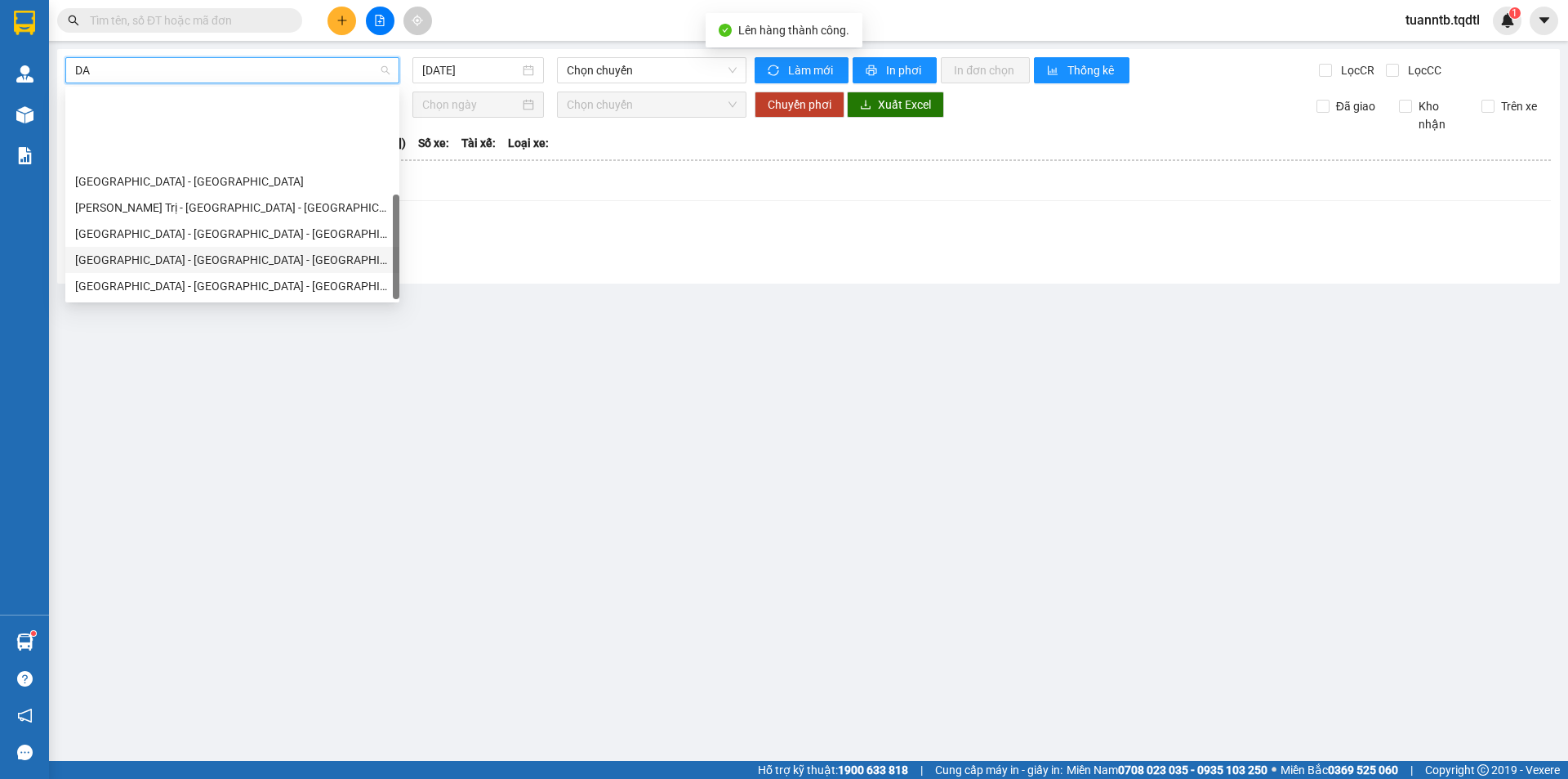
scroll to position [104, 0]
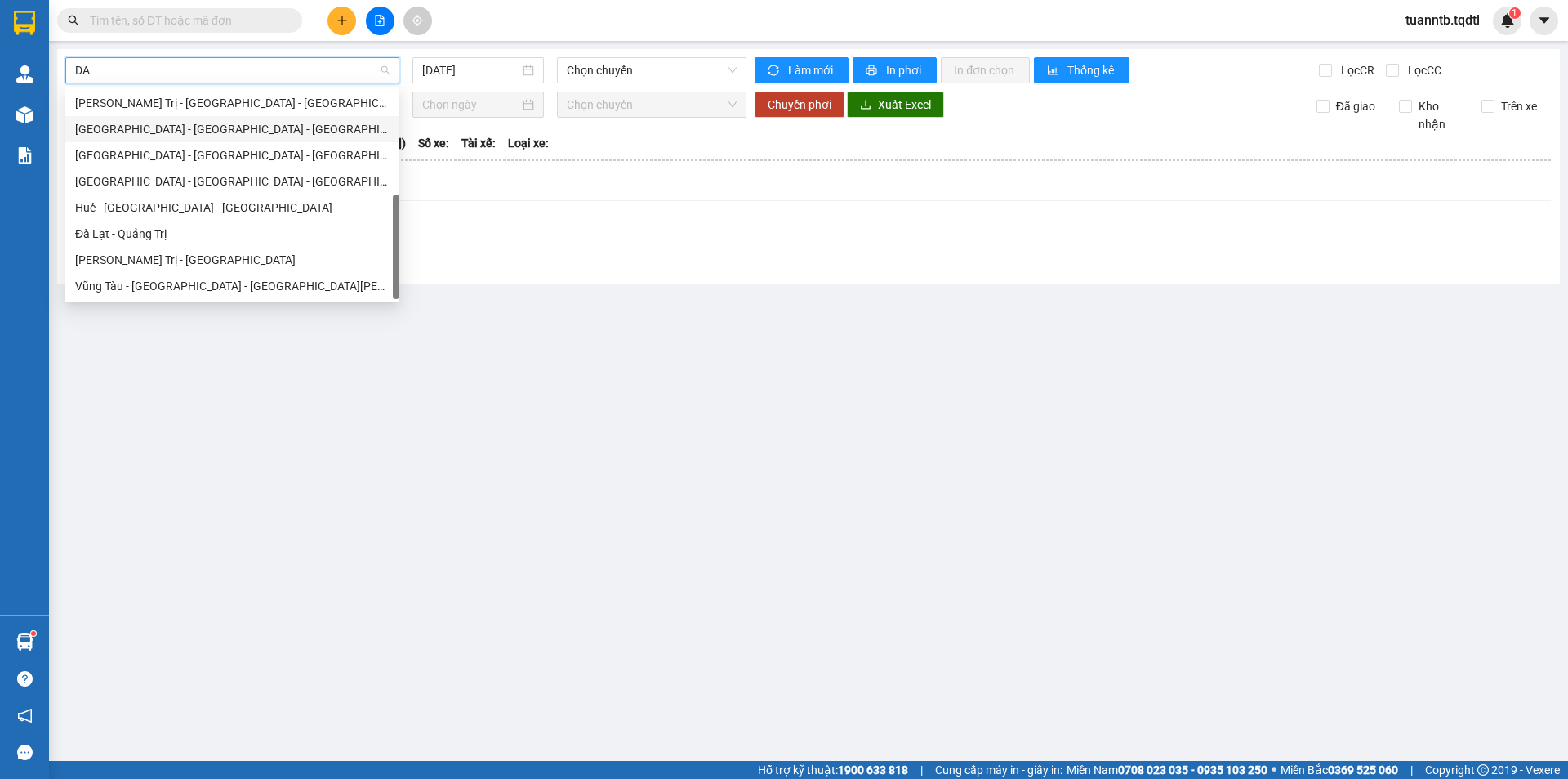
click at [142, 130] on div "[GEOGRAPHIC_DATA] - [GEOGRAPHIC_DATA] - [GEOGRAPHIC_DATA]" at bounding box center [232, 129] width 314 height 18
type input "[DATE]"
